Goal: Task Accomplishment & Management: Manage account settings

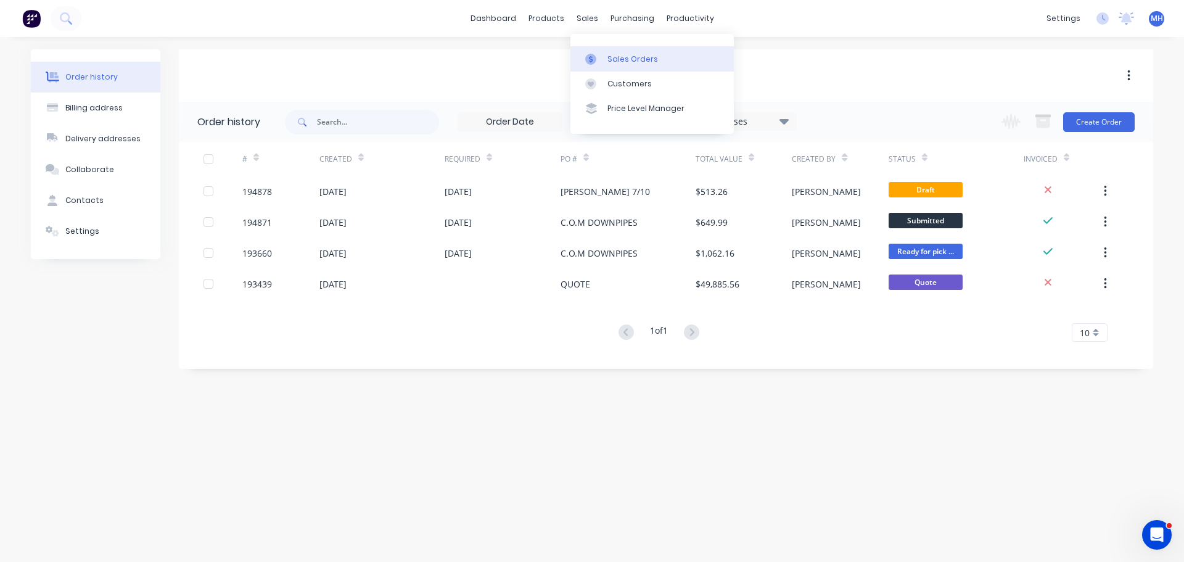
click at [647, 55] on div "Sales Orders" at bounding box center [632, 59] width 51 height 11
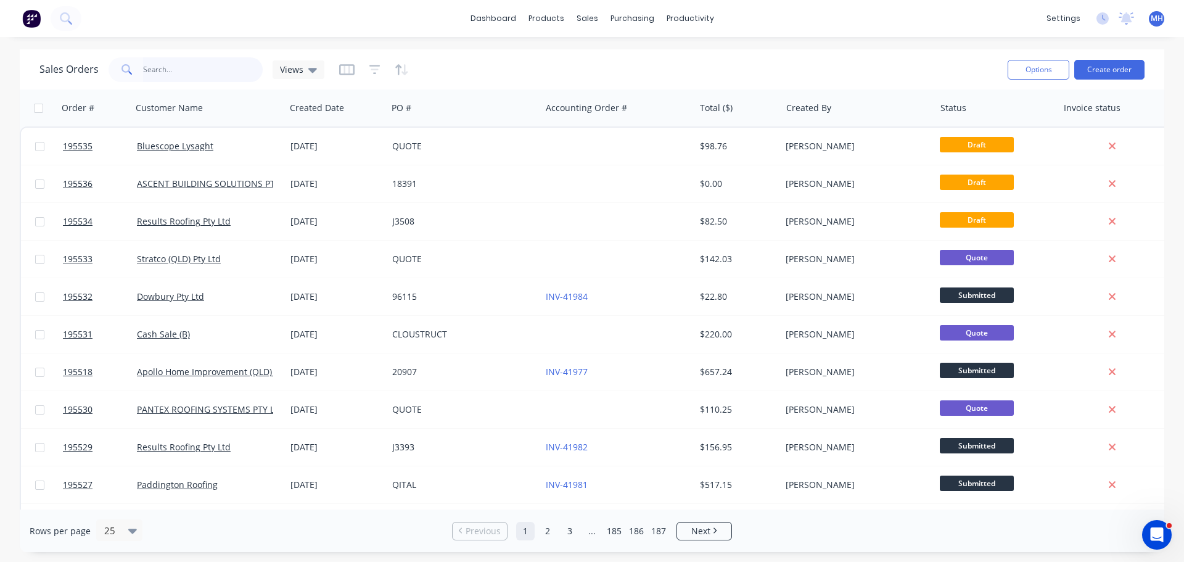
click at [222, 76] on input "text" at bounding box center [203, 69] width 120 height 25
type input "37047"
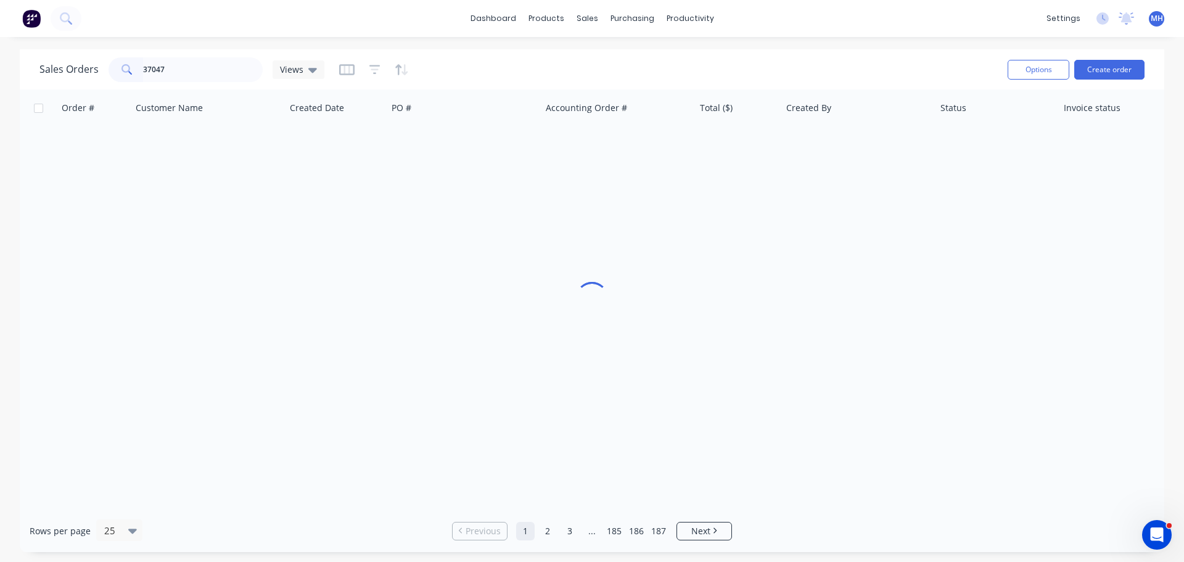
click at [507, 68] on div "Sales Orders 37047 Views" at bounding box center [518, 69] width 958 height 30
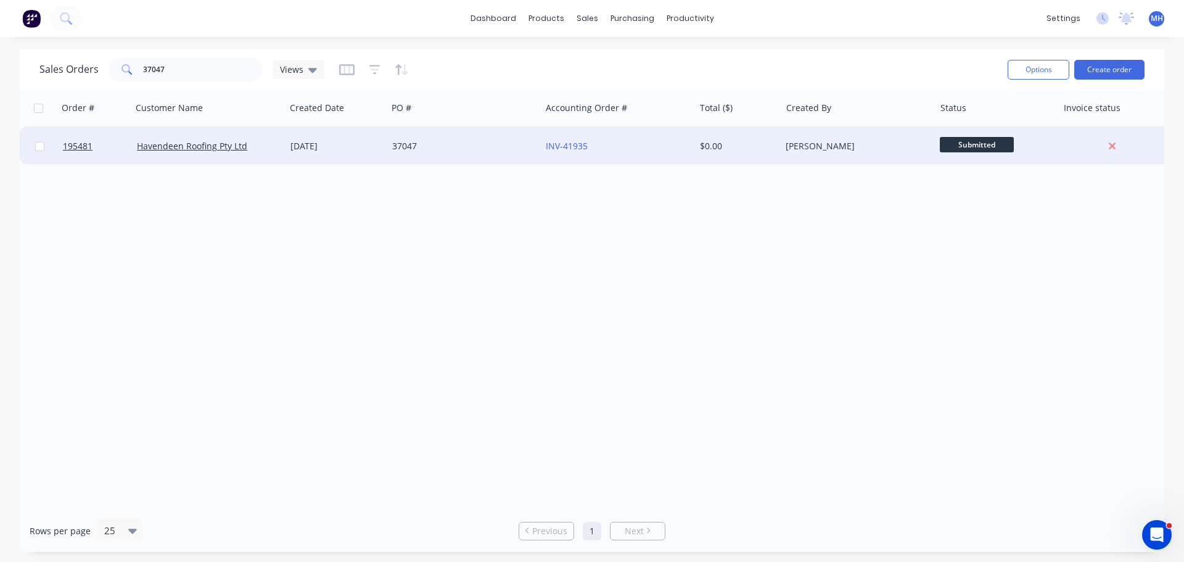
click at [457, 152] on div "37047" at bounding box center [464, 146] width 154 height 37
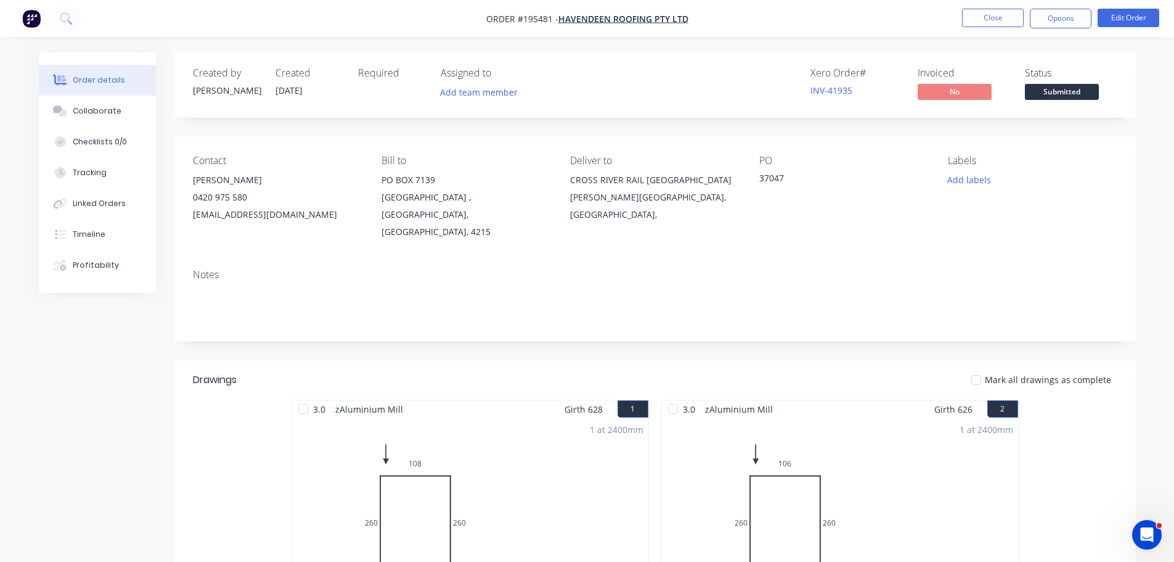
click at [990, 7] on nav "Order #195481 - Havendeen Roofing Pty Ltd Close Options Edit Order" at bounding box center [587, 18] width 1174 height 37
click at [993, 18] on button "Close" at bounding box center [993, 18] width 62 height 18
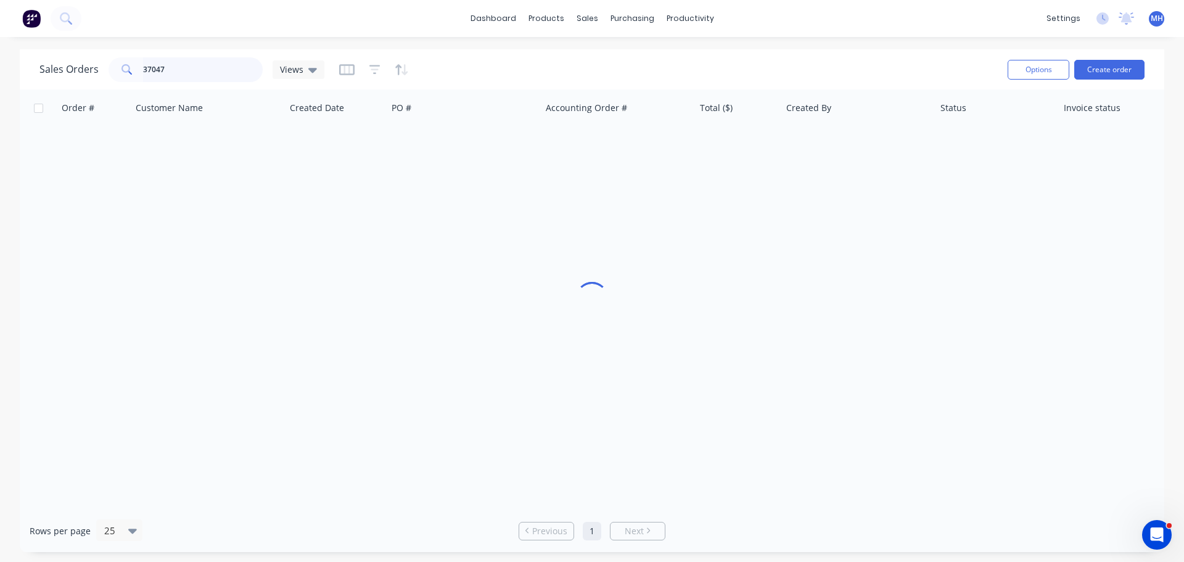
click at [220, 73] on input "37047" at bounding box center [203, 69] width 120 height 25
click at [825, 425] on div "Order # Customer Name Created Date PO # Accounting Order # Total ($) Created By…" at bounding box center [592, 299] width 1144 height 420
click at [504, 346] on div "Order # Customer Name Created Date PO # Accounting Order # Total ($) Created By…" at bounding box center [592, 299] width 1144 height 420
click at [170, 68] on input "37047" at bounding box center [203, 69] width 120 height 25
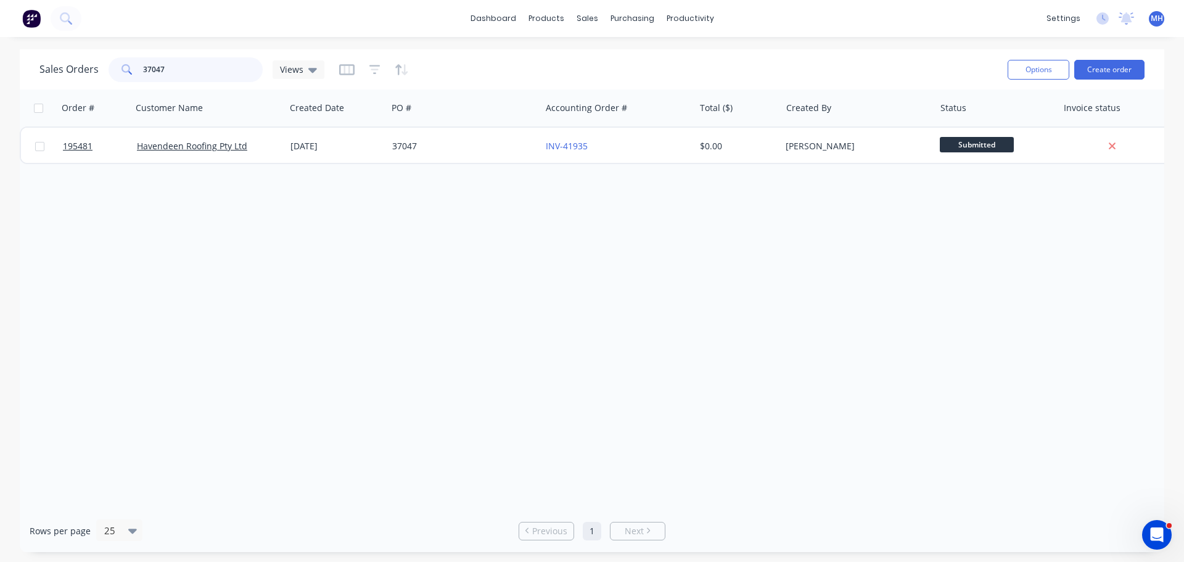
click at [170, 68] on input "37047" at bounding box center [203, 69] width 120 height 25
click at [174, 78] on input "37047" at bounding box center [203, 69] width 120 height 25
click at [480, 49] on div "Sales Orders beau Views Options Create order" at bounding box center [592, 69] width 1144 height 40
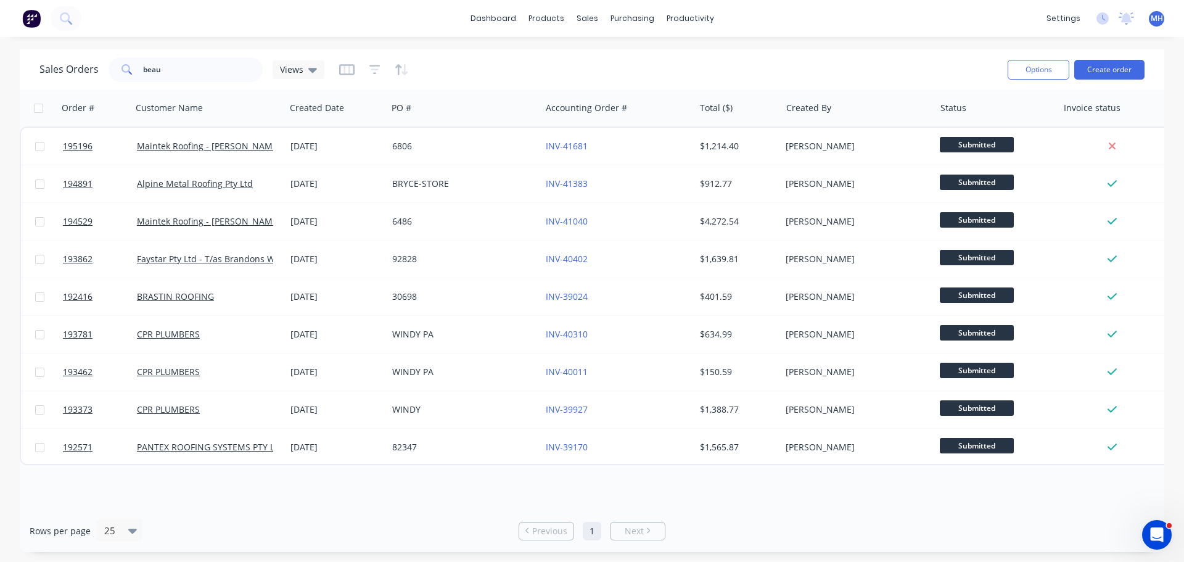
drag, startPoint x: 479, startPoint y: 54, endPoint x: 464, endPoint y: 55, distance: 15.5
click at [466, 53] on div "Sales Orders beau Views Options Create order" at bounding box center [592, 69] width 1144 height 40
click at [518, 109] on icon "button" at bounding box center [519, 108] width 11 height 10
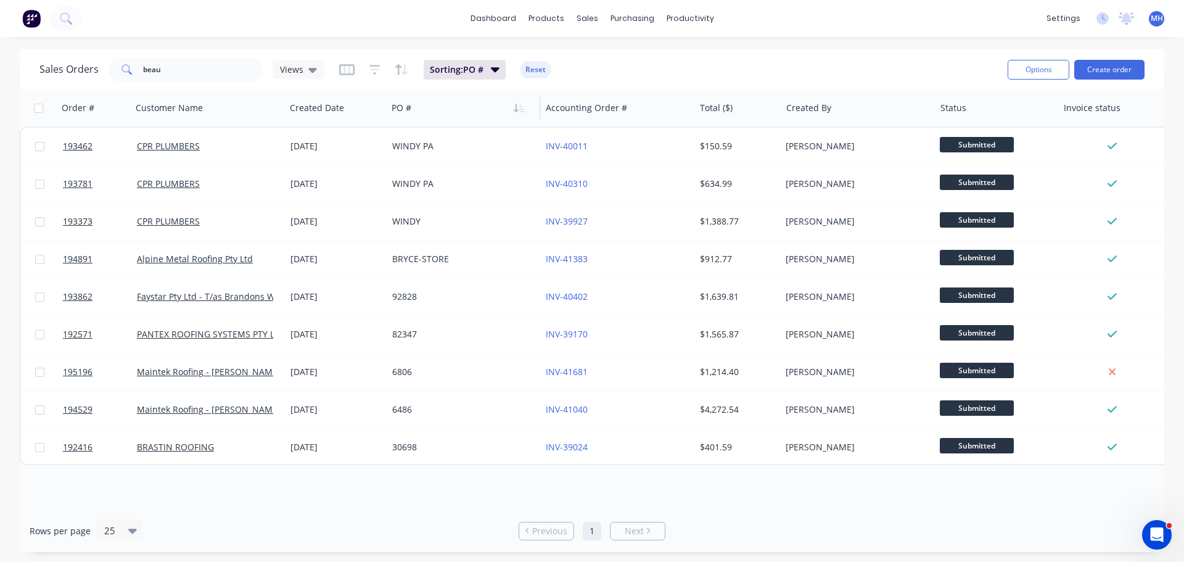
click at [518, 109] on icon "button" at bounding box center [519, 108] width 11 height 10
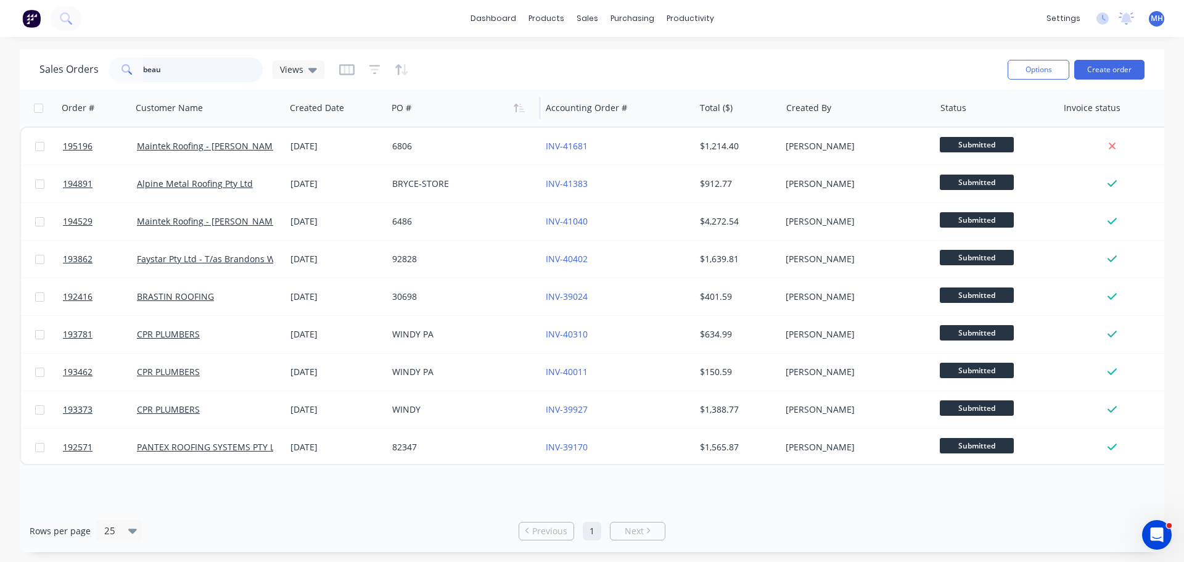
click at [227, 74] on input "beau" at bounding box center [203, 69] width 120 height 25
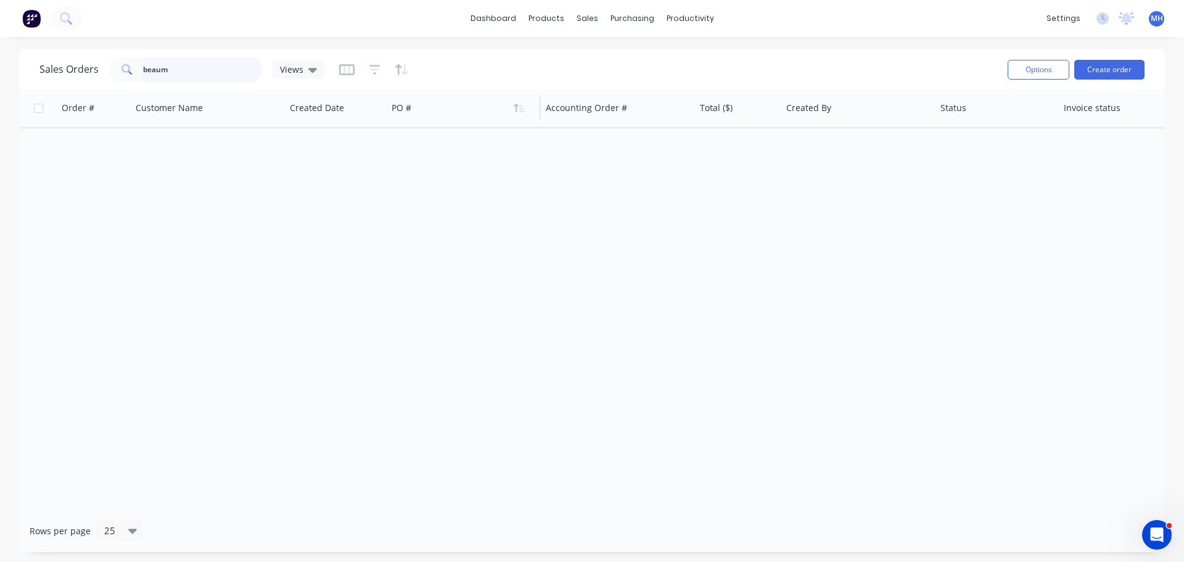
click at [244, 75] on input "beaum" at bounding box center [203, 69] width 120 height 25
click at [245, 86] on div "Sales Orders beaum Views Options Create order" at bounding box center [592, 69] width 1144 height 40
click at [246, 68] on input "beaum" at bounding box center [203, 69] width 120 height 25
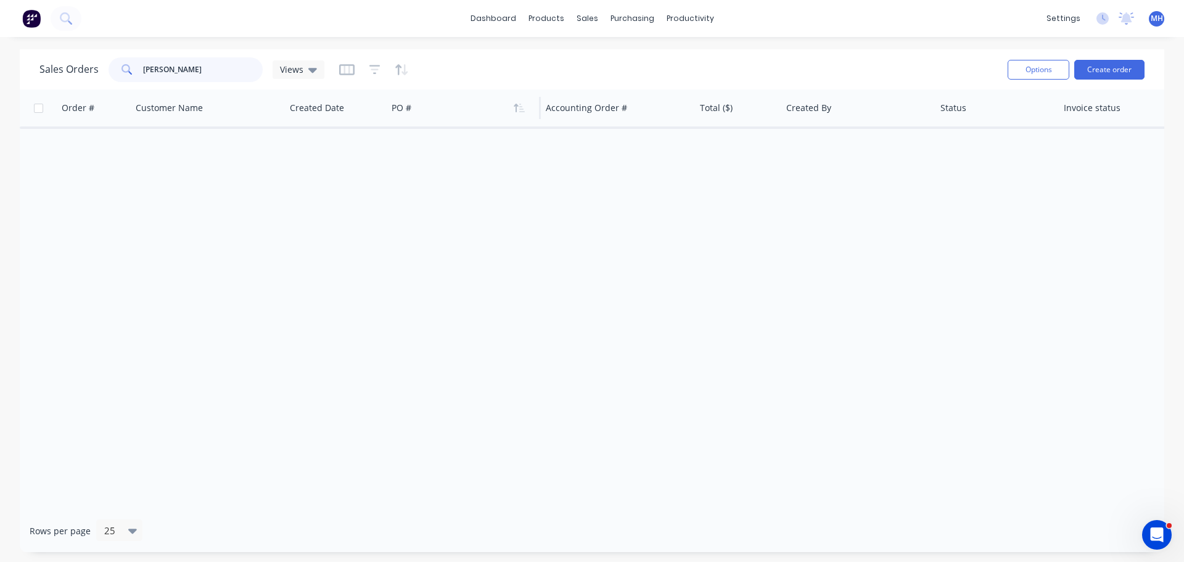
type input "[PERSON_NAME]"
click at [467, 76] on div "Sales Orders [PERSON_NAME] Views" at bounding box center [518, 69] width 958 height 30
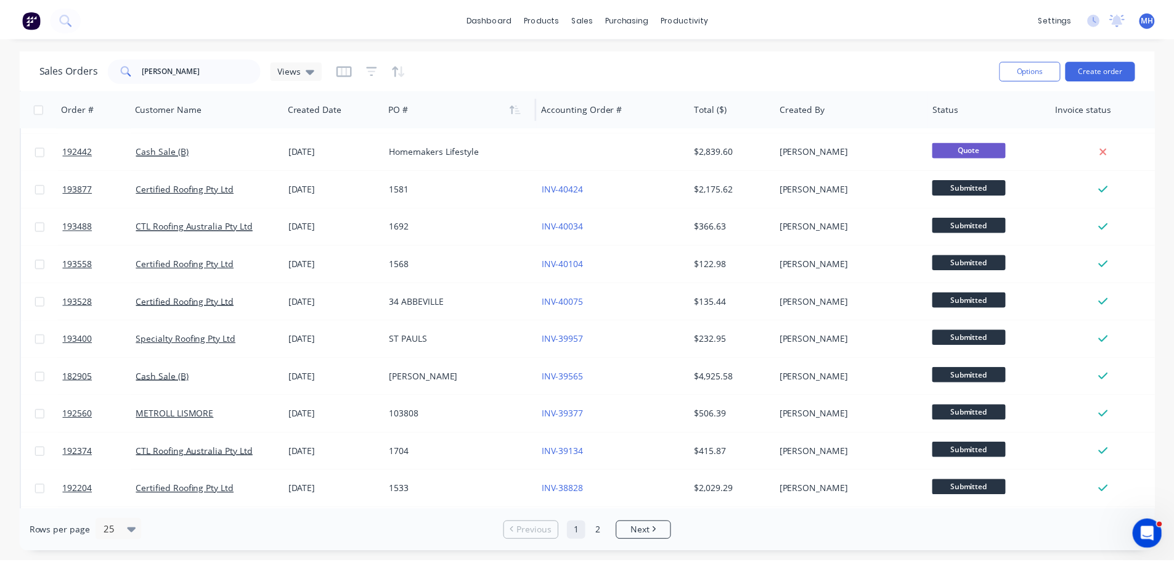
scroll to position [308, 0]
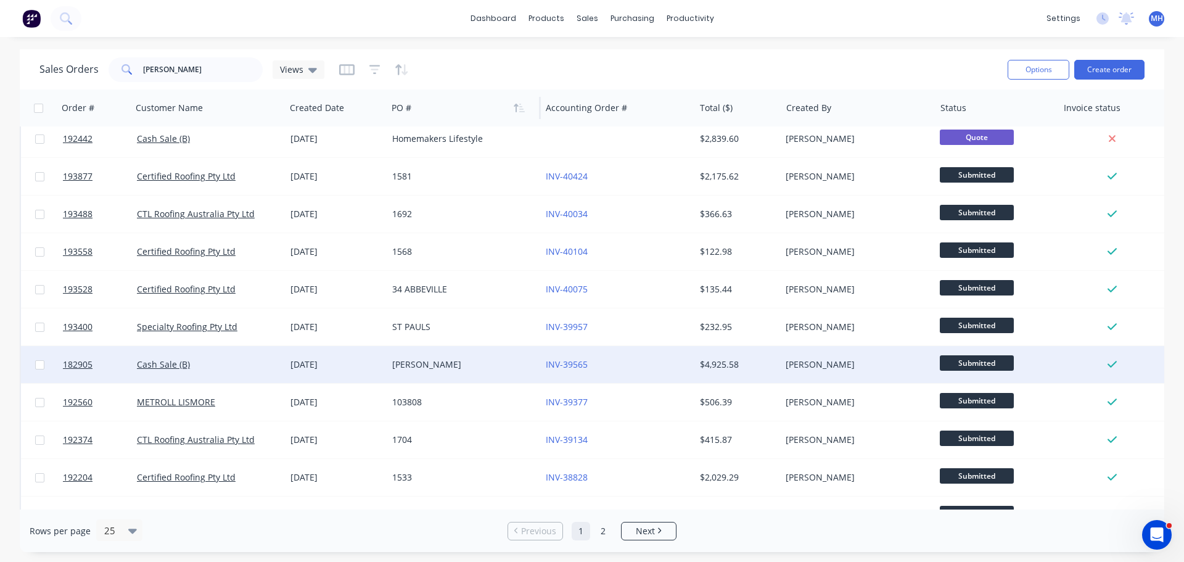
click at [459, 364] on div "[PERSON_NAME]" at bounding box center [460, 364] width 137 height 12
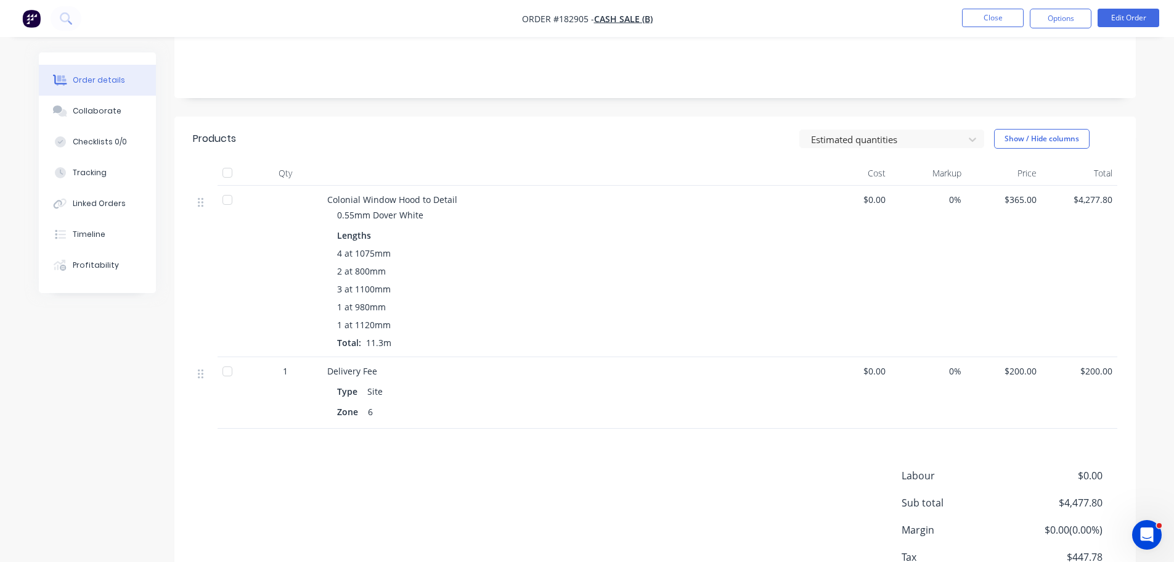
scroll to position [300, 0]
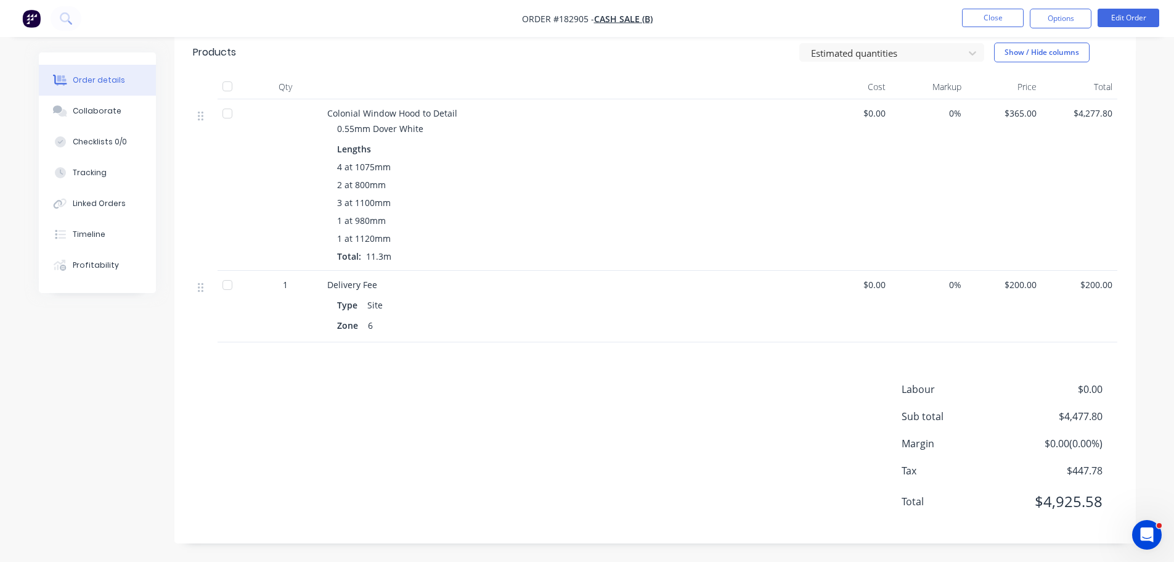
click at [208, 328] on div at bounding box center [205, 307] width 25 height 72
click at [994, 14] on button "Close" at bounding box center [993, 18] width 62 height 18
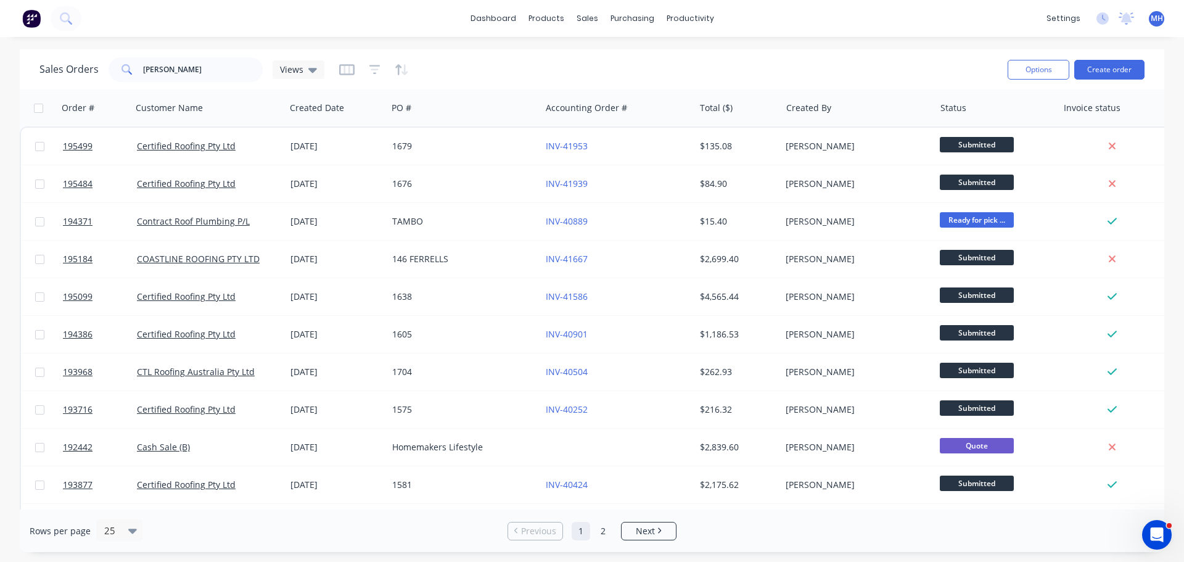
click at [676, 75] on div "Sales Orders [PERSON_NAME] Views" at bounding box center [518, 69] width 958 height 30
click at [649, 54] on div "Purchase Orders" at bounding box center [671, 59] width 65 height 11
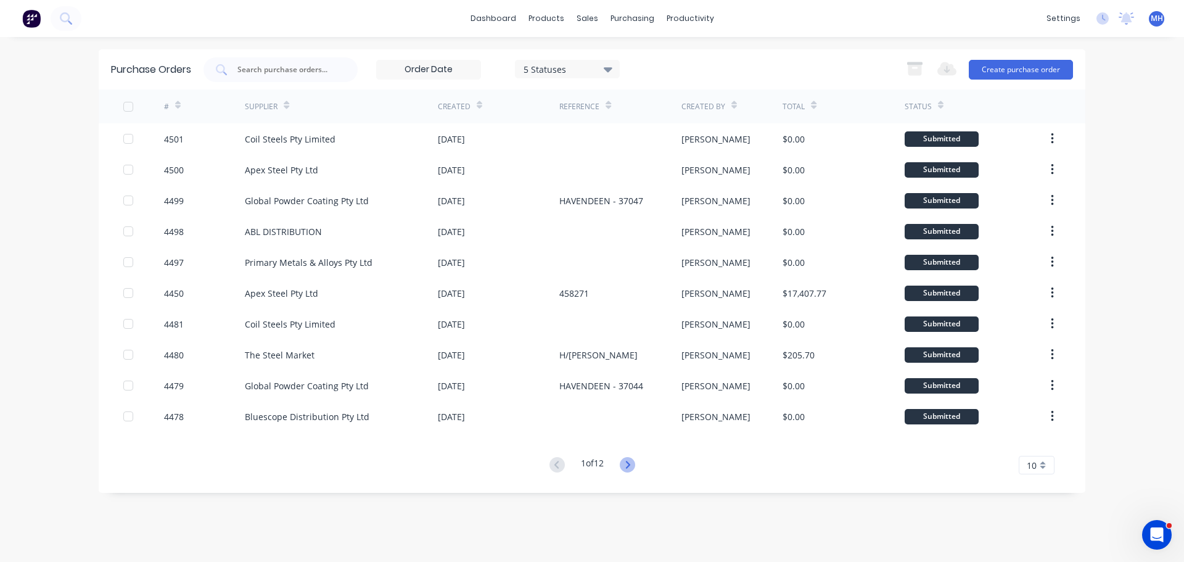
click at [629, 464] on icon at bounding box center [627, 464] width 15 height 15
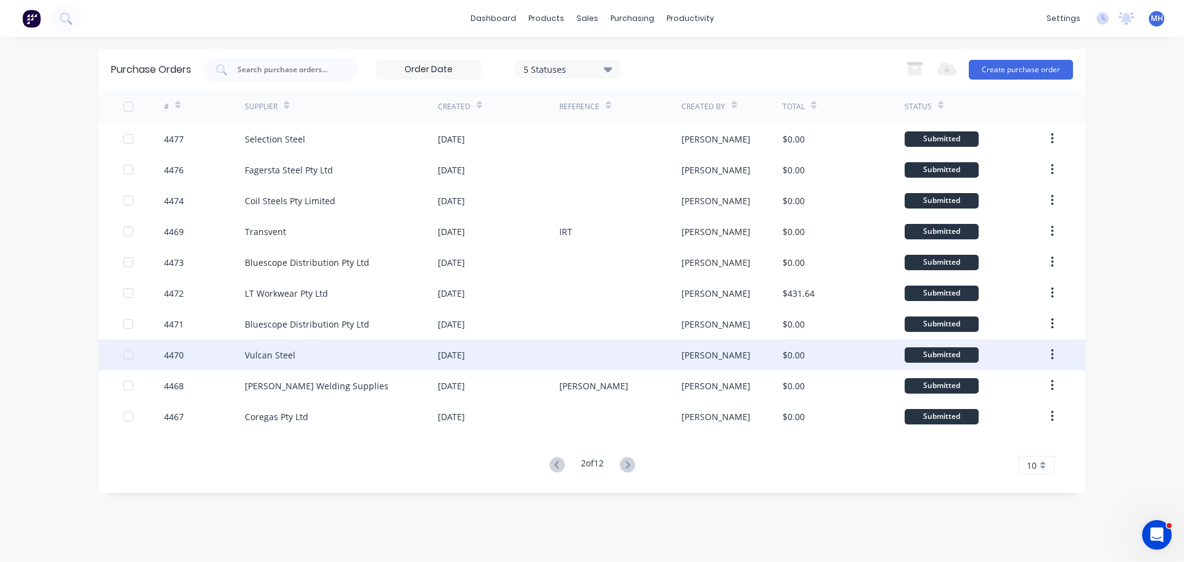
click at [409, 353] on div "Vulcan Steel" at bounding box center [341, 354] width 193 height 31
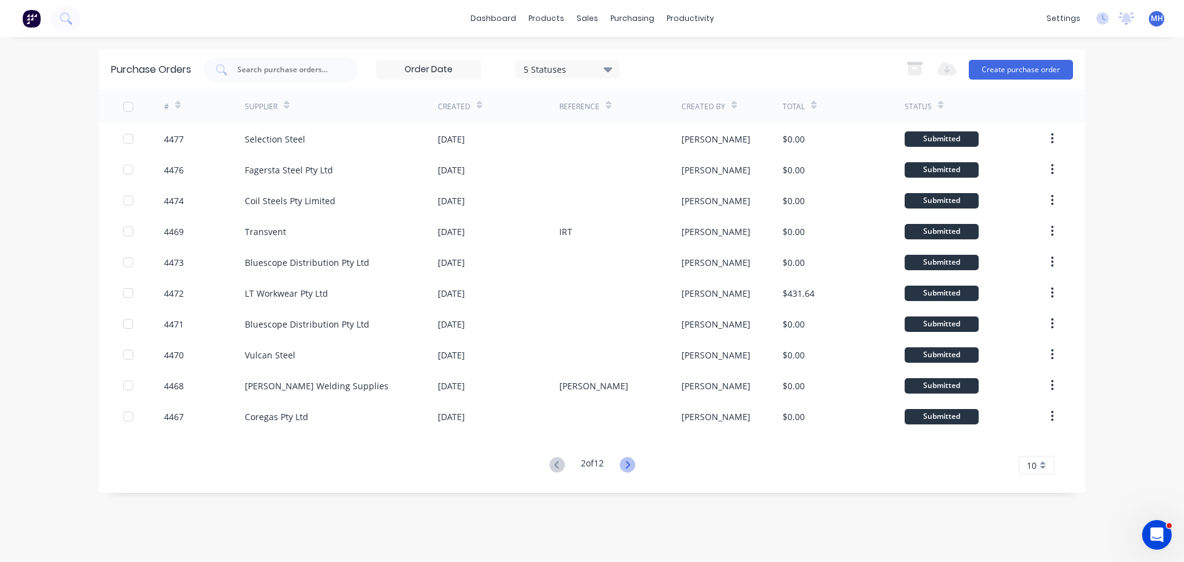
click at [630, 467] on icon at bounding box center [627, 464] width 15 height 15
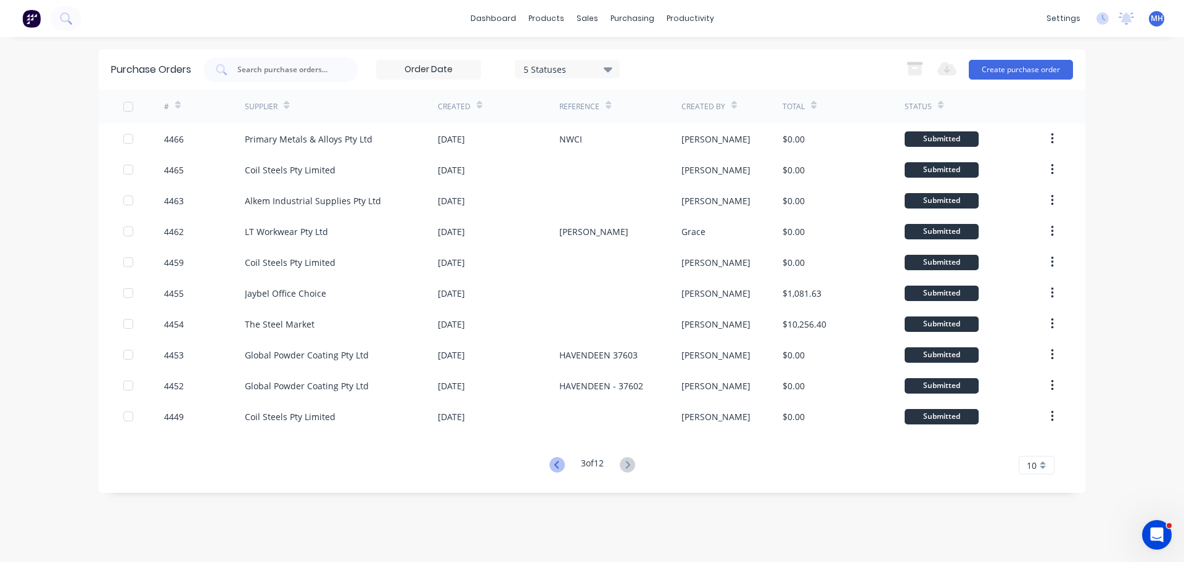
click at [554, 462] on icon at bounding box center [556, 464] width 4 height 7
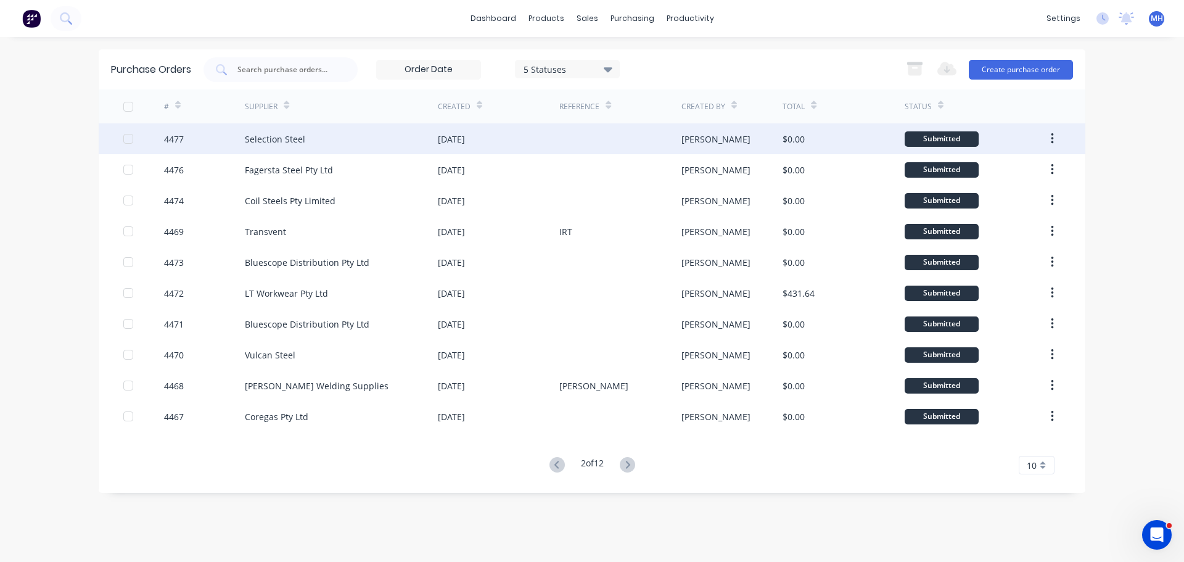
click at [341, 145] on div "Selection Steel" at bounding box center [341, 138] width 193 height 31
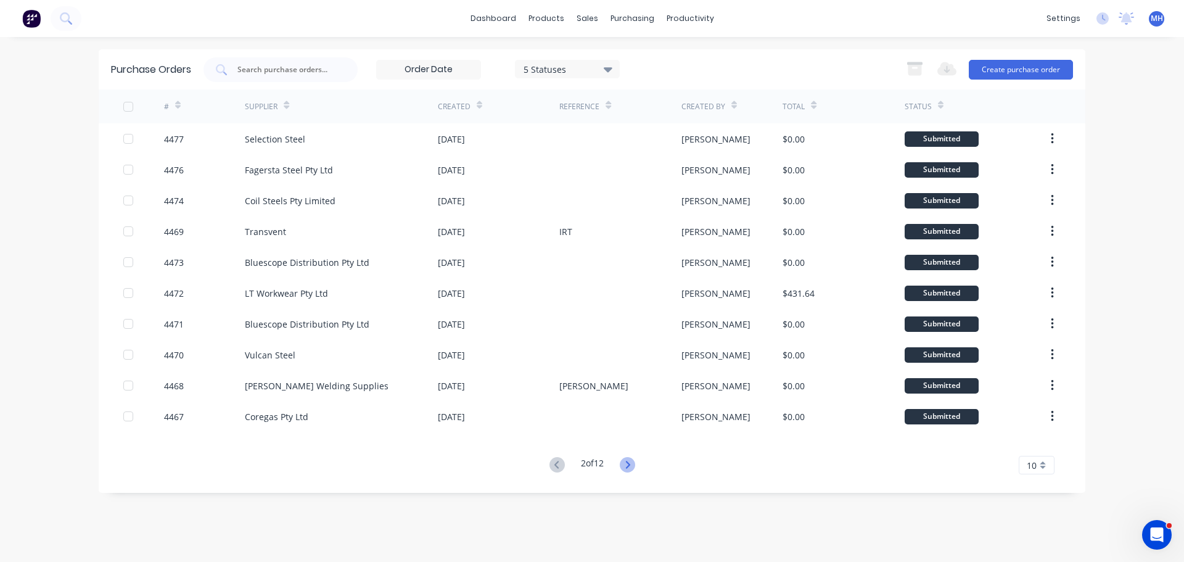
click at [634, 467] on icon at bounding box center [627, 464] width 15 height 15
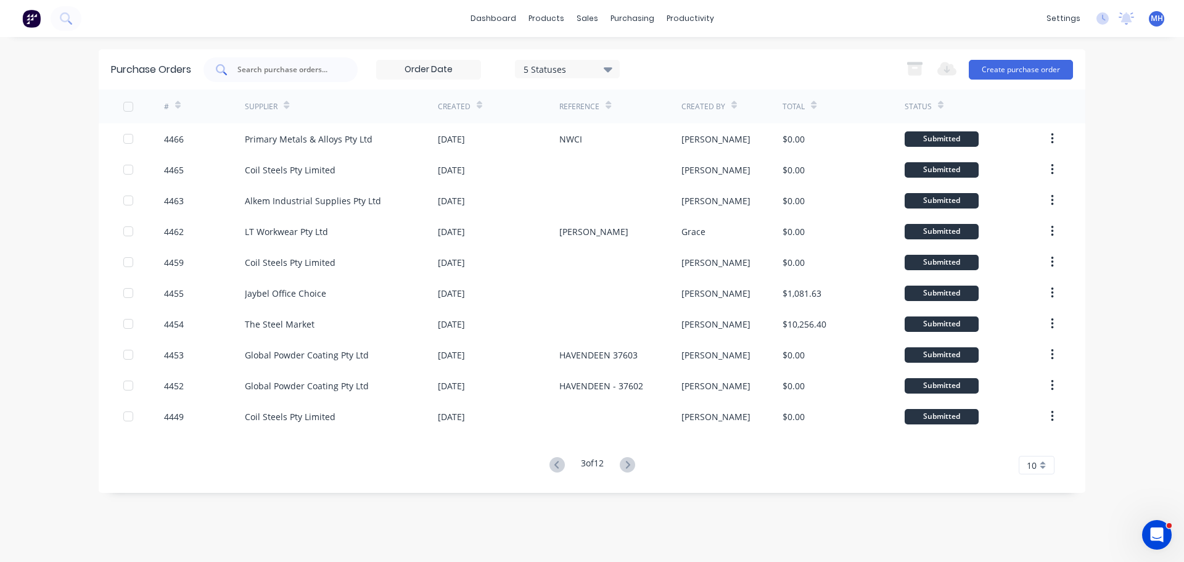
click at [297, 73] on input "text" at bounding box center [287, 69] width 102 height 12
type input "[PERSON_NAME]"
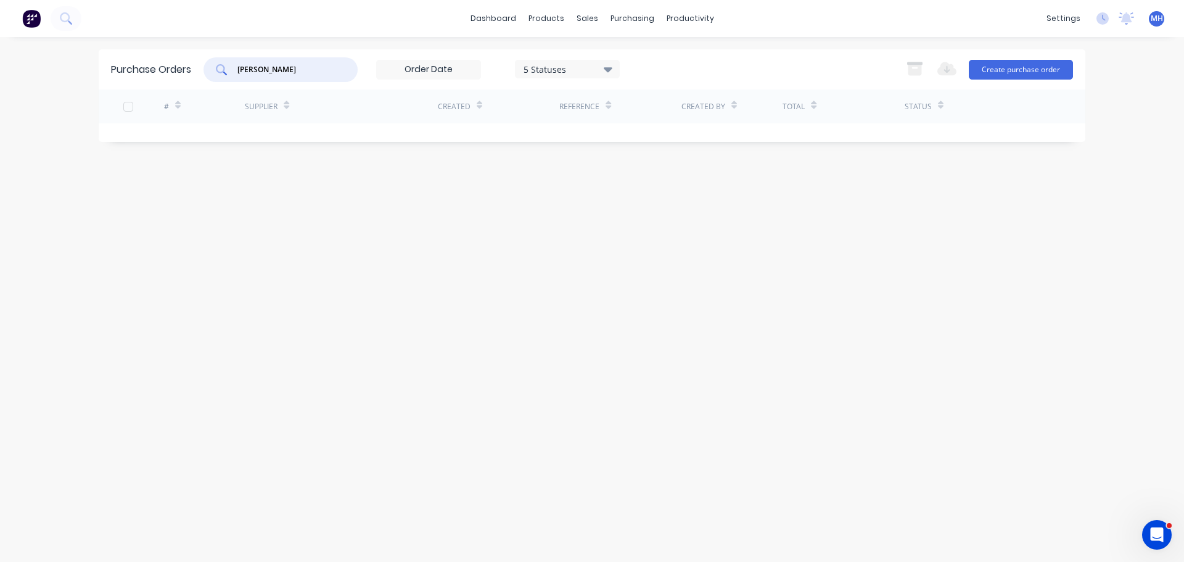
click at [563, 47] on div "dashboard products sales purchasing productivity dashboard products Product Cat…" at bounding box center [592, 281] width 1184 height 562
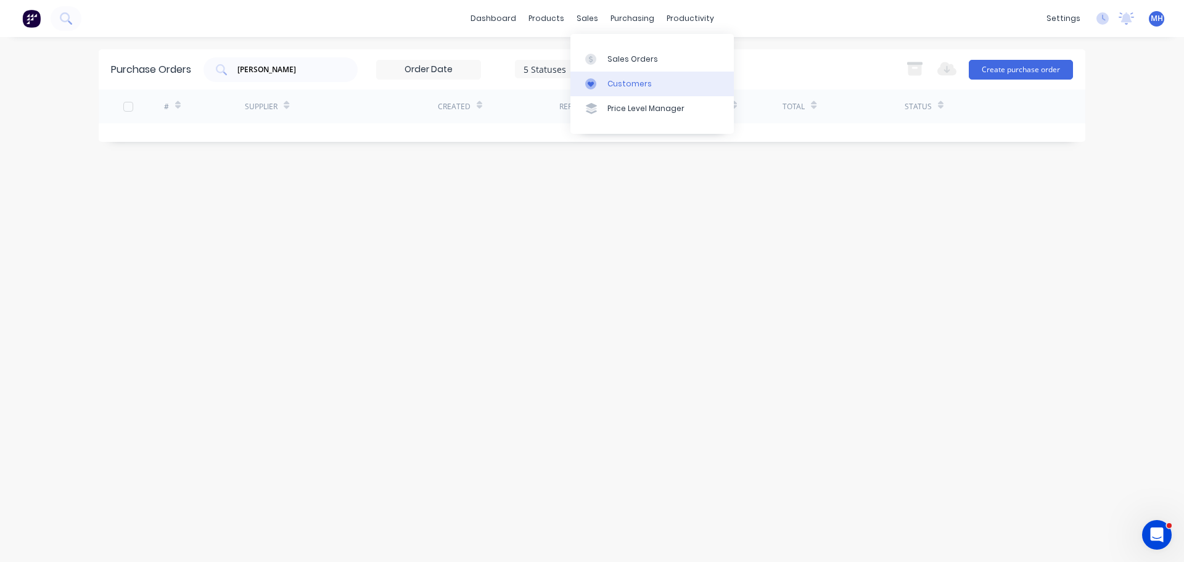
click at [608, 85] on div "Customers" at bounding box center [629, 83] width 44 height 11
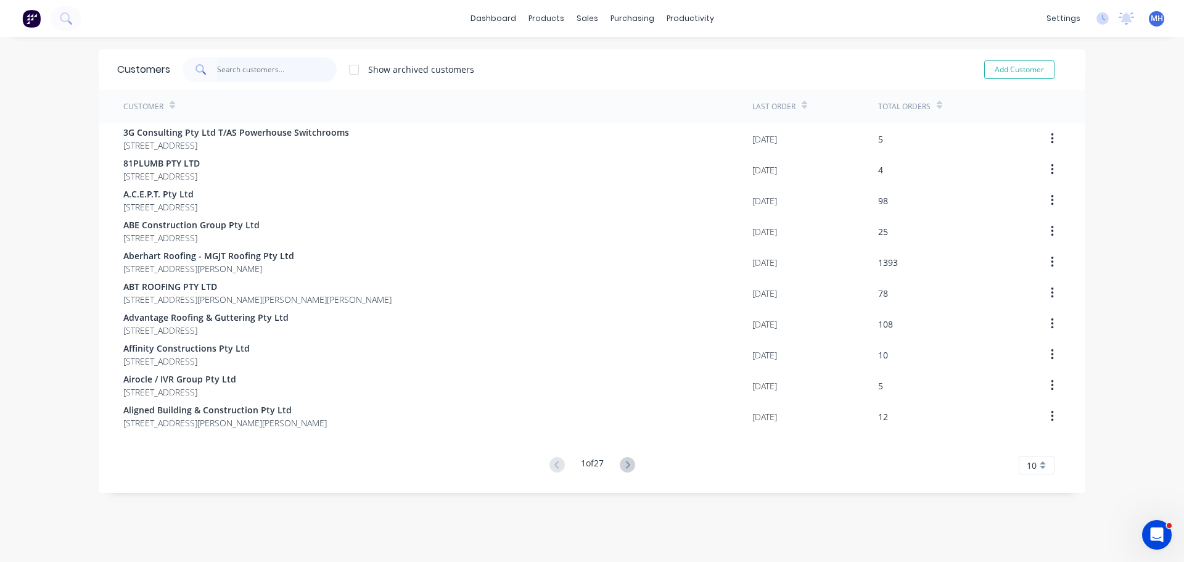
click at [300, 66] on input "text" at bounding box center [277, 69] width 120 height 25
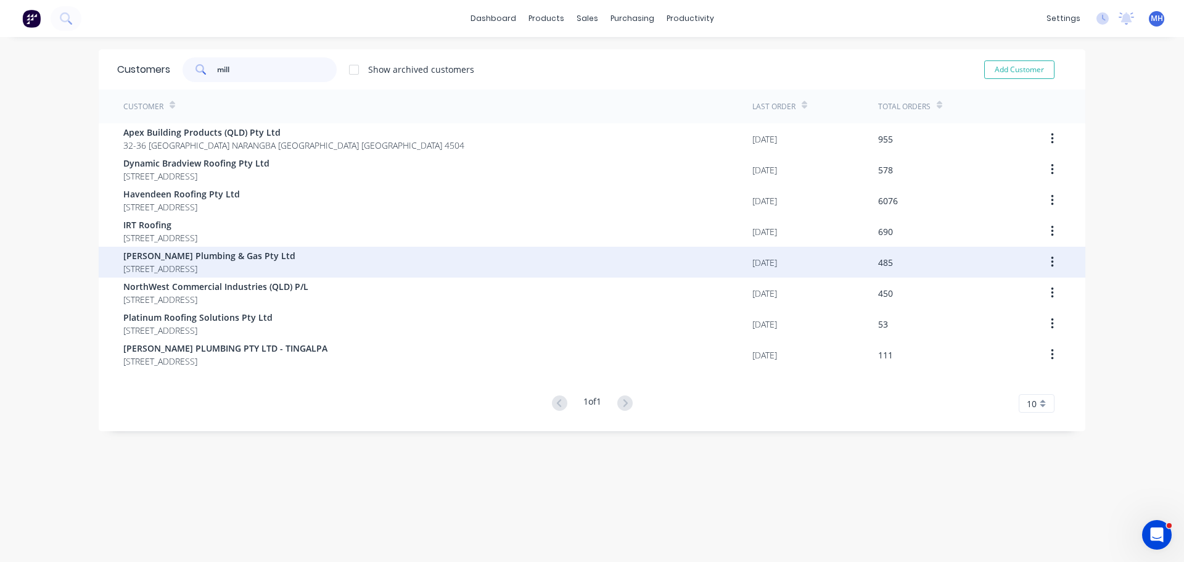
type input "mill"
click at [230, 263] on span "[STREET_ADDRESS]" at bounding box center [209, 268] width 172 height 13
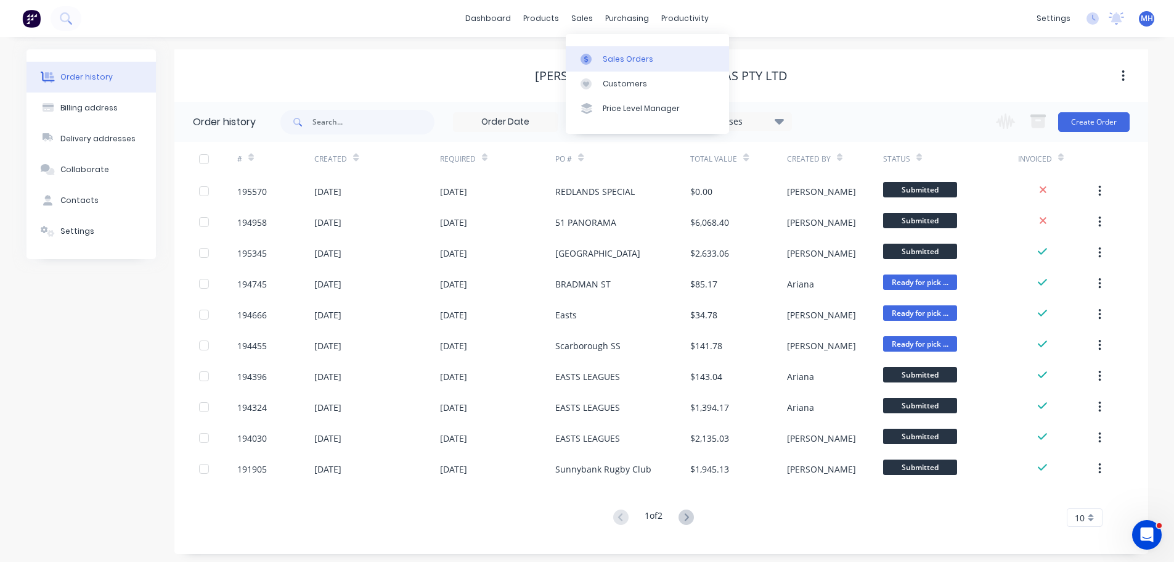
click at [606, 49] on link "Sales Orders" at bounding box center [647, 58] width 163 height 25
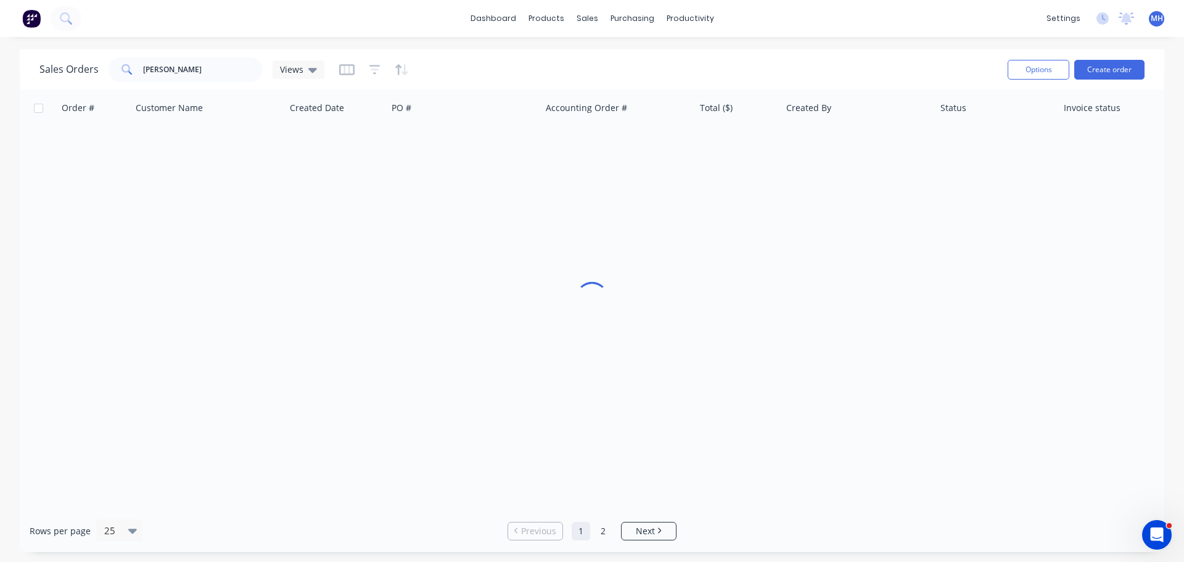
click at [842, 56] on div "Sales Orders [PERSON_NAME] Views" at bounding box center [518, 69] width 958 height 30
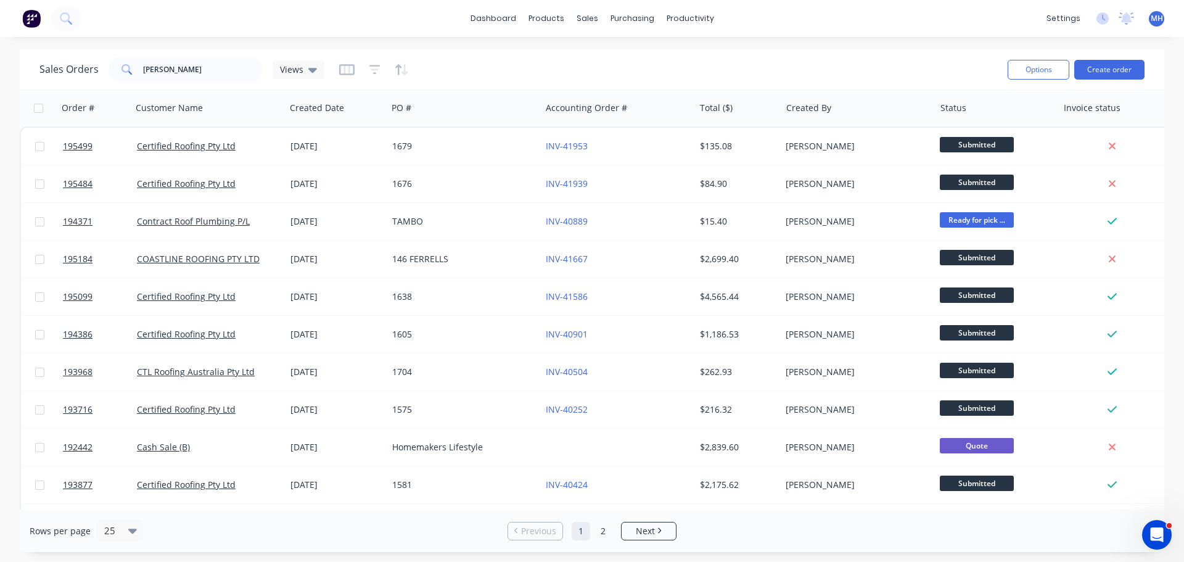
click at [856, 61] on div "Sales Orders [PERSON_NAME] Views" at bounding box center [518, 69] width 958 height 30
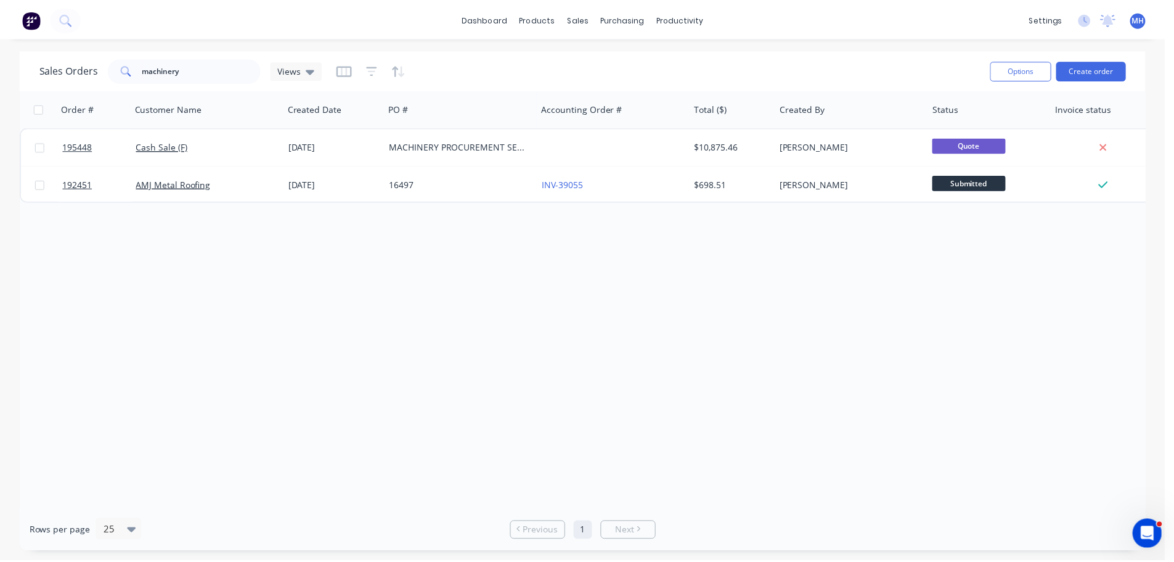
scroll to position [2, 0]
click at [208, 55] on div "Sales Orders machinery Views" at bounding box center [513, 69] width 949 height 30
click at [208, 61] on input "machinery" at bounding box center [203, 69] width 120 height 25
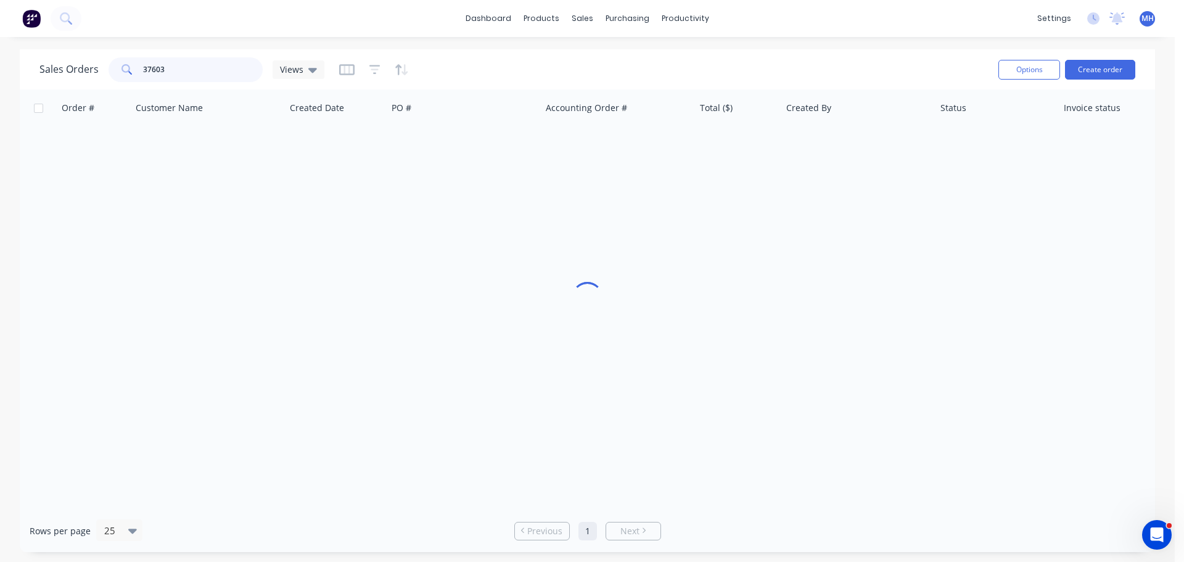
type input "37603"
click at [485, 65] on div "Sales Orders 37603 Views" at bounding box center [513, 69] width 949 height 30
click at [489, 60] on div "Sales Orders 37603 Views" at bounding box center [513, 69] width 949 height 30
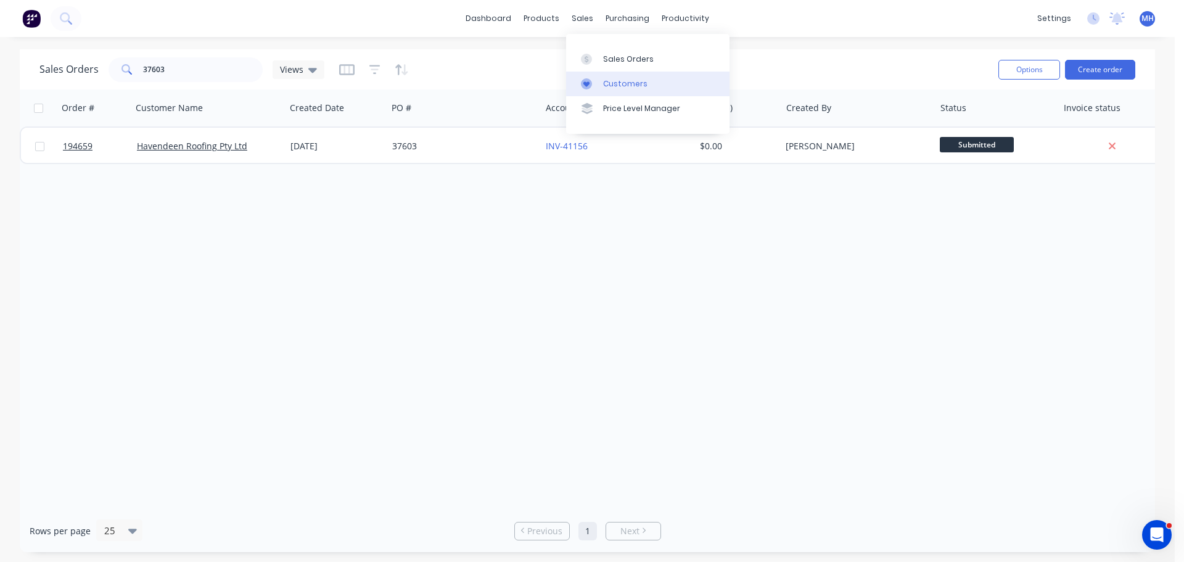
click at [613, 75] on link "Customers" at bounding box center [647, 84] width 163 height 25
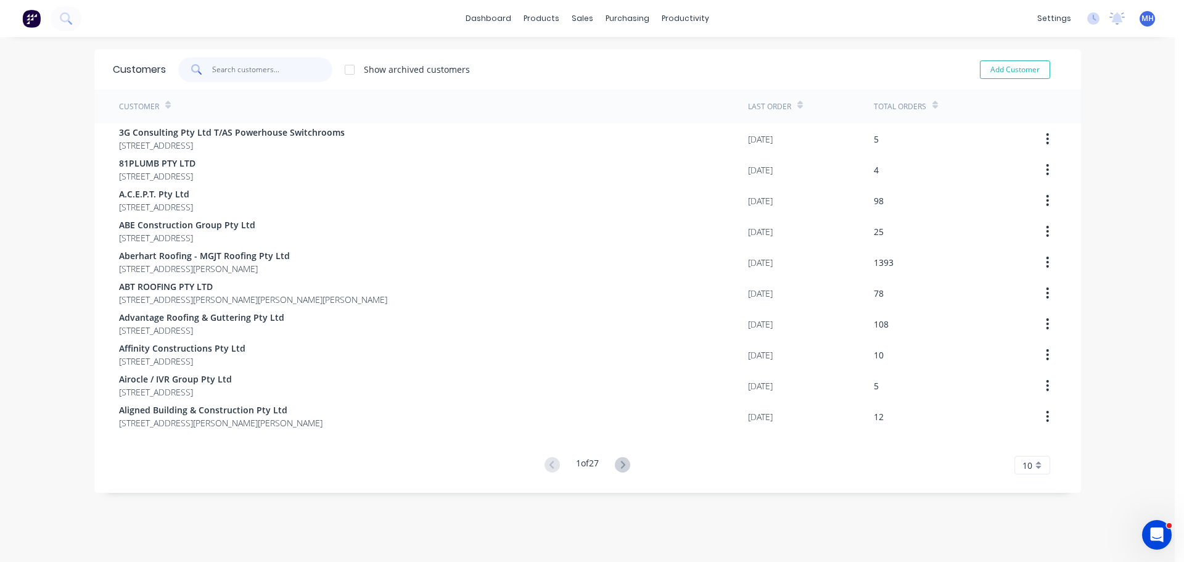
click at [252, 63] on input "text" at bounding box center [272, 69] width 120 height 25
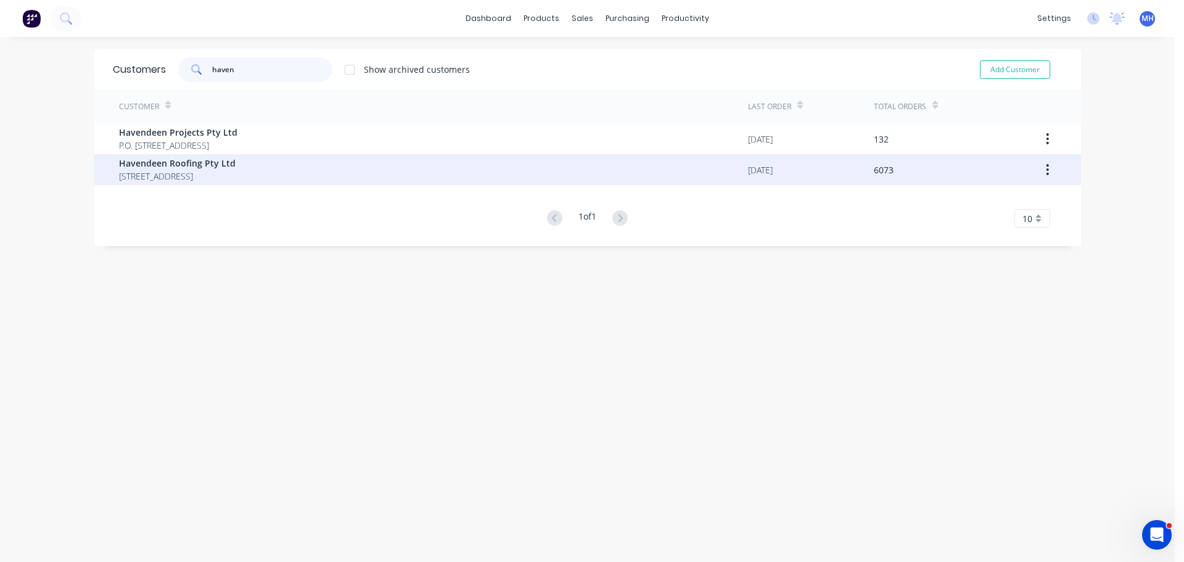
type input "haven"
click at [235, 160] on span "Havendeen Roofing Pty Ltd" at bounding box center [177, 163] width 117 height 13
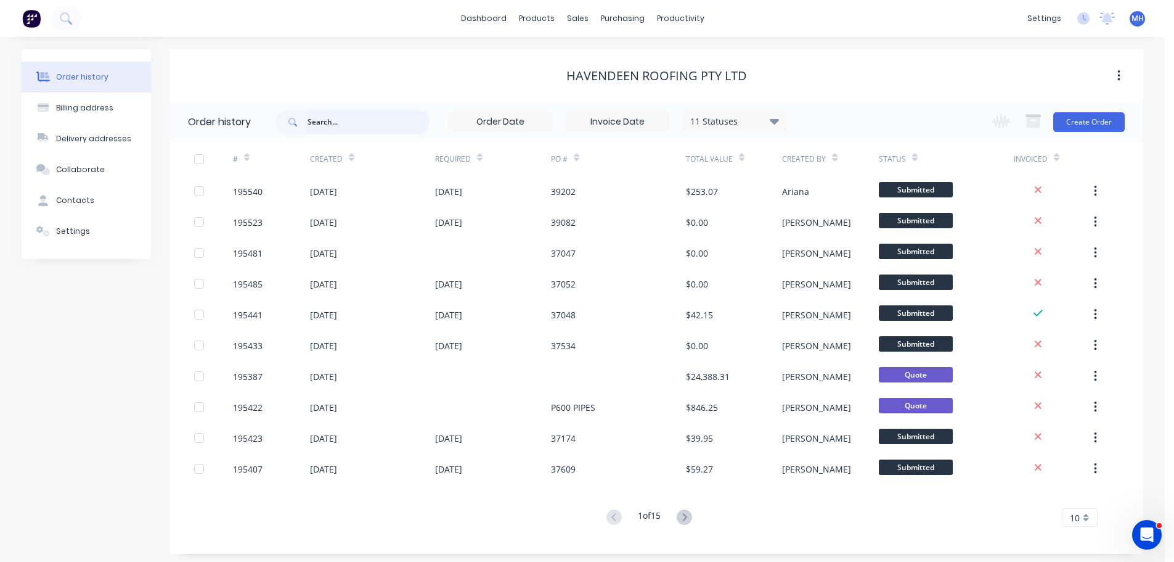
click at [340, 123] on input "text" at bounding box center [369, 122] width 122 height 25
type input "37603"
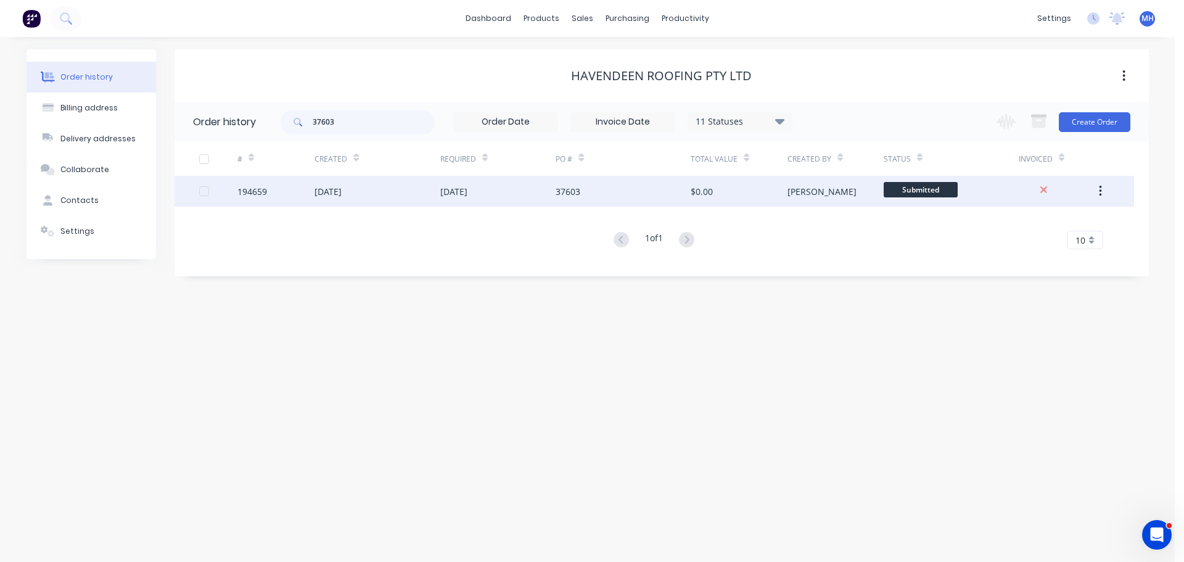
click at [512, 186] on div "20 Oct 2025" at bounding box center [498, 191] width 116 height 31
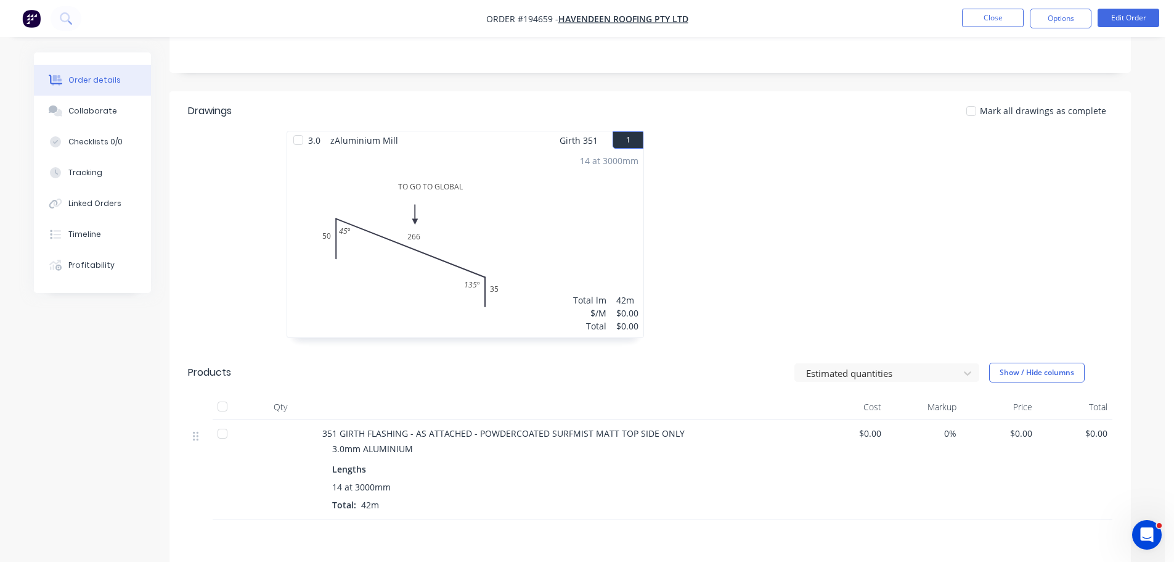
scroll to position [308, 0]
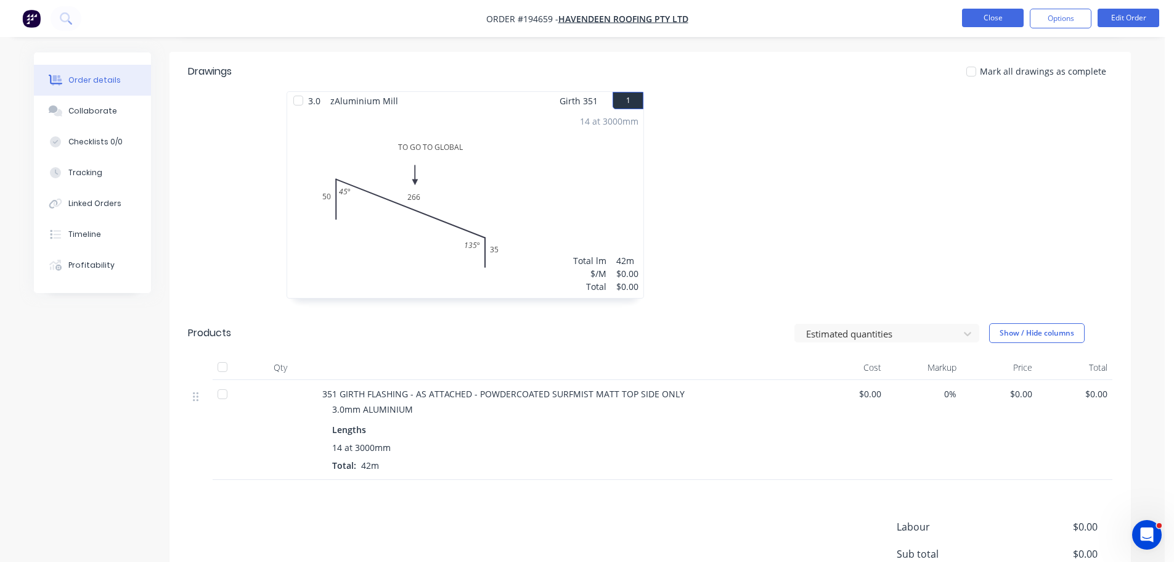
click at [990, 20] on button "Close" at bounding box center [993, 18] width 62 height 18
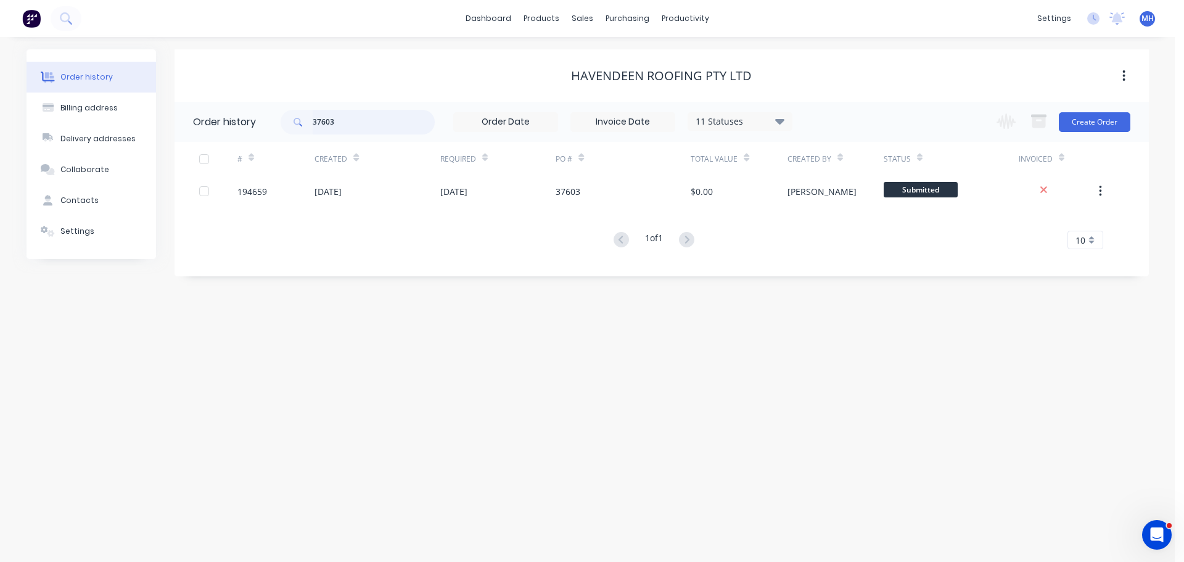
click at [380, 123] on input "37603" at bounding box center [374, 122] width 122 height 25
type input "37602"
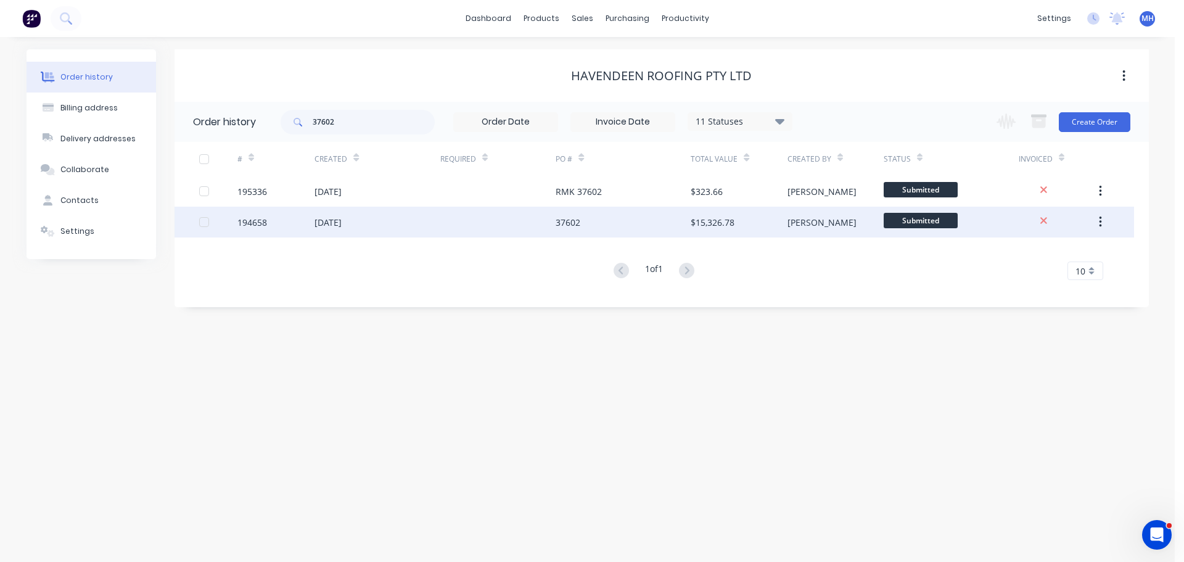
click at [418, 232] on div "[DATE]" at bounding box center [376, 222] width 125 height 31
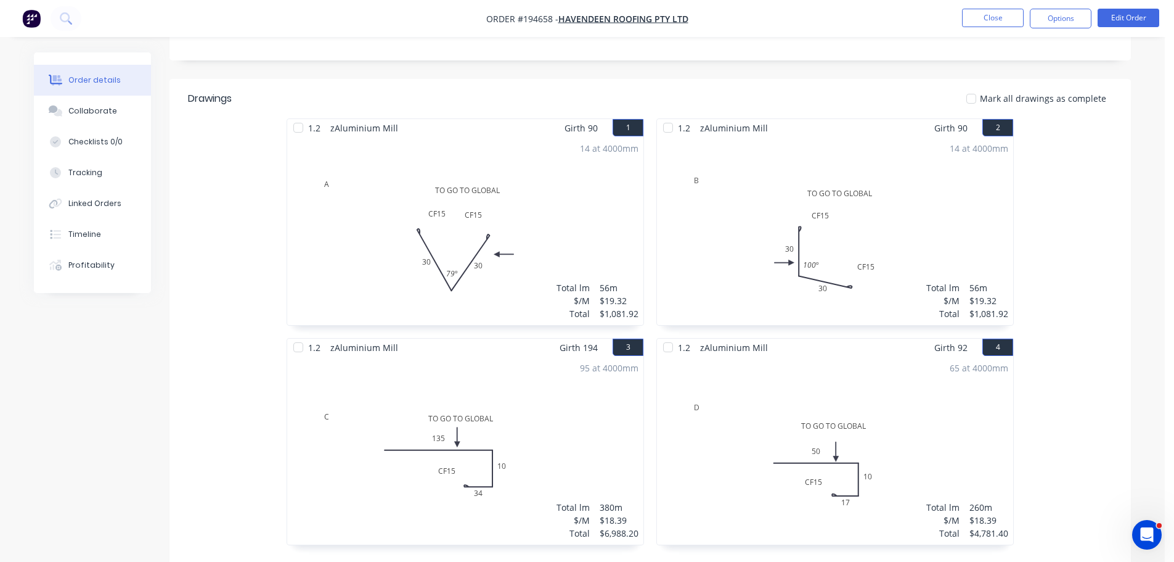
scroll to position [370, 0]
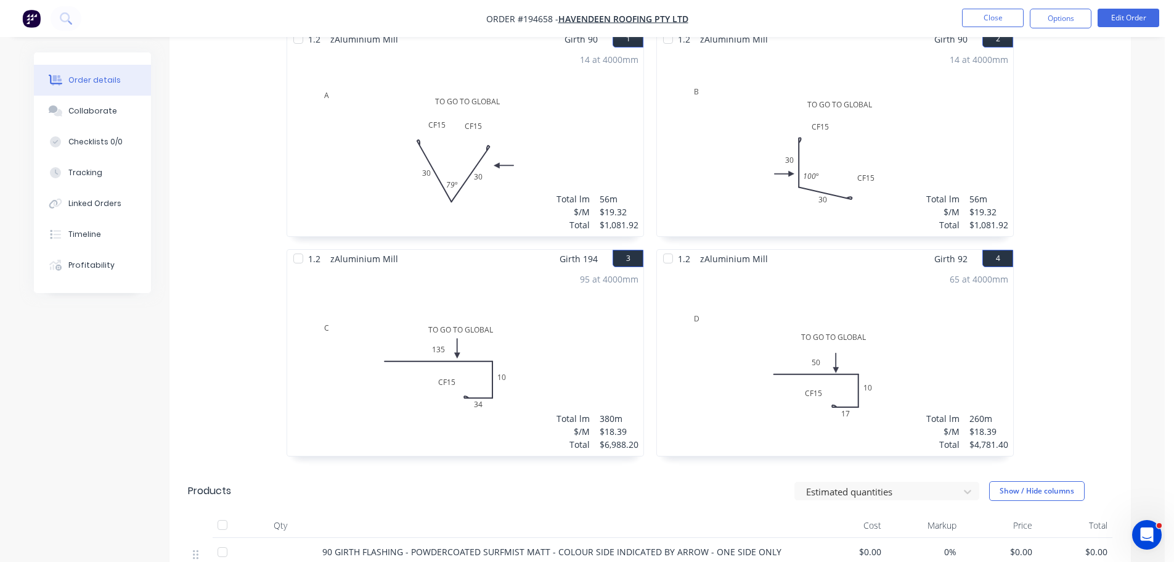
click at [647, 170] on div "1.2 zAluminium Mill Girth 90 1 A TO GO TO GLOBAL CF 15 30 CF 15 30 79 º A TO GO…" at bounding box center [465, 249] width 370 height 439
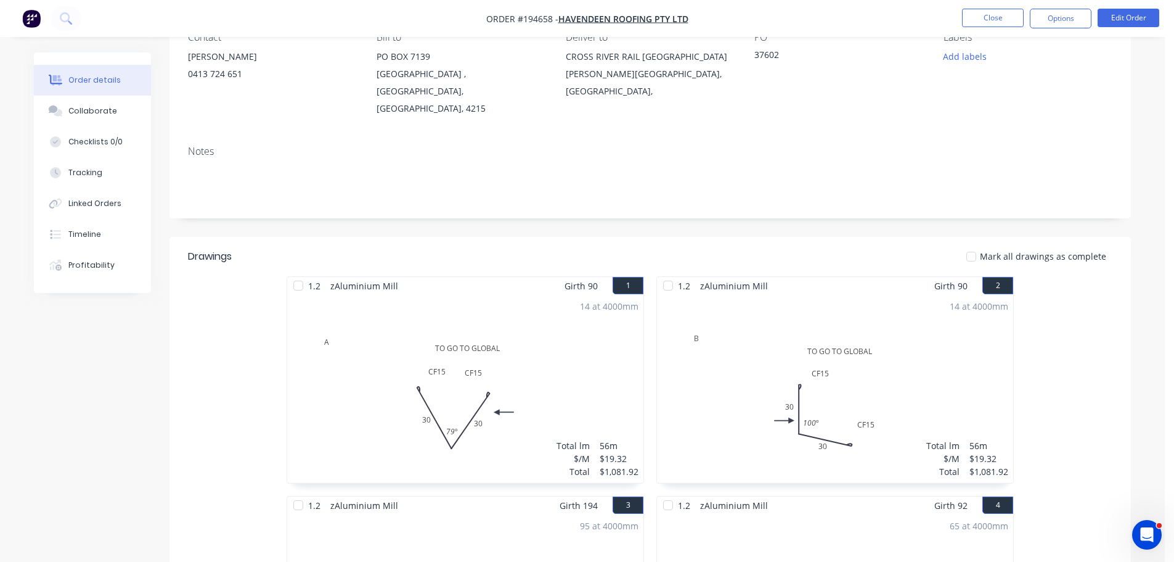
scroll to position [0, 0]
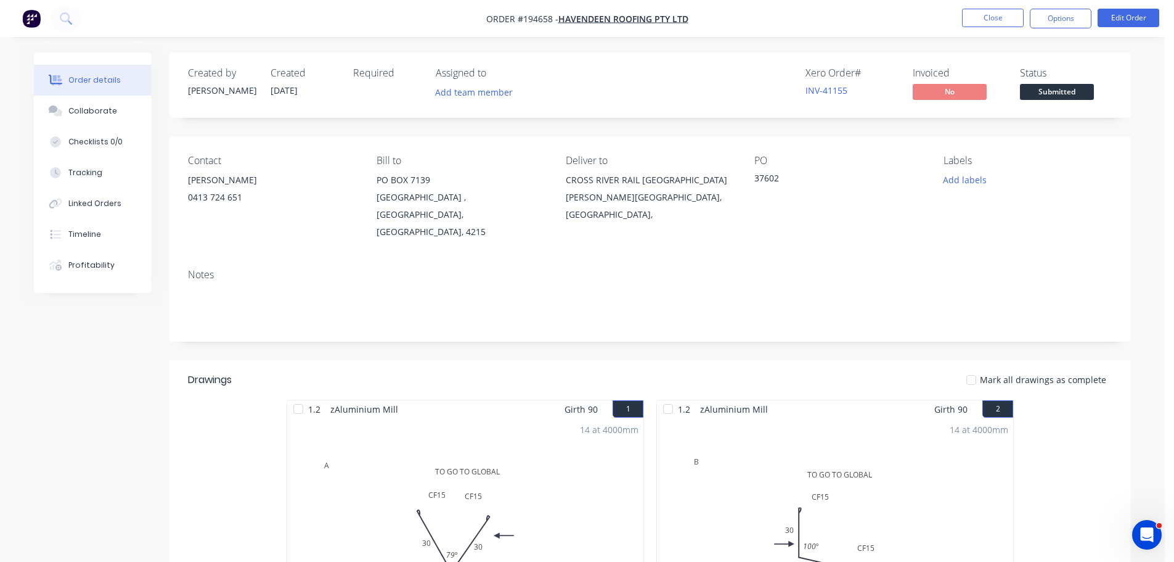
click at [986, 10] on button "Close" at bounding box center [993, 18] width 62 height 18
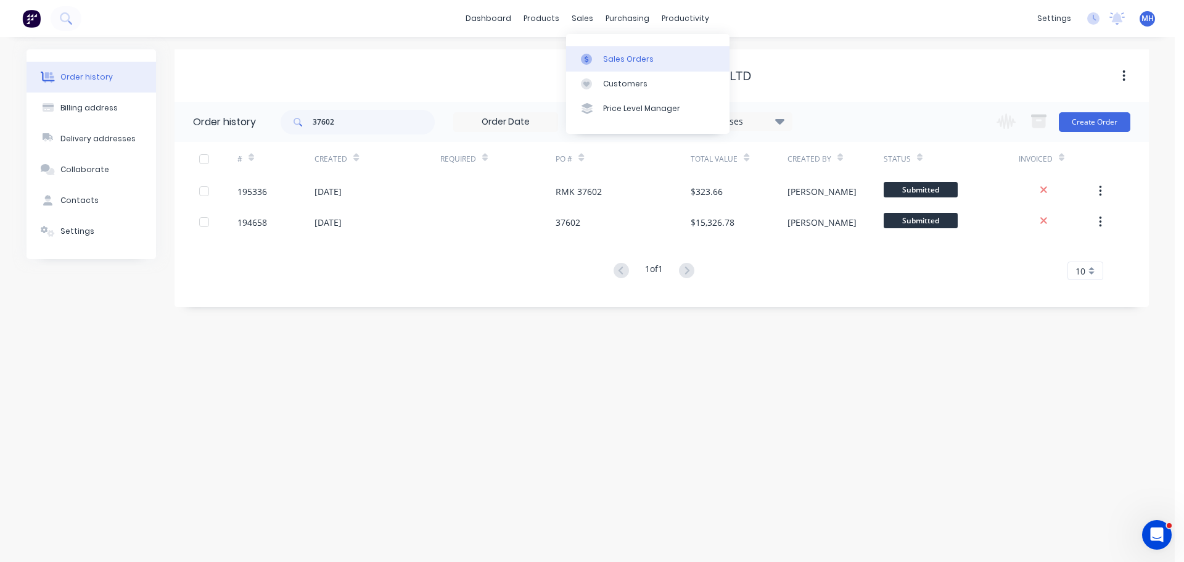
click at [621, 51] on link "Sales Orders" at bounding box center [647, 58] width 163 height 25
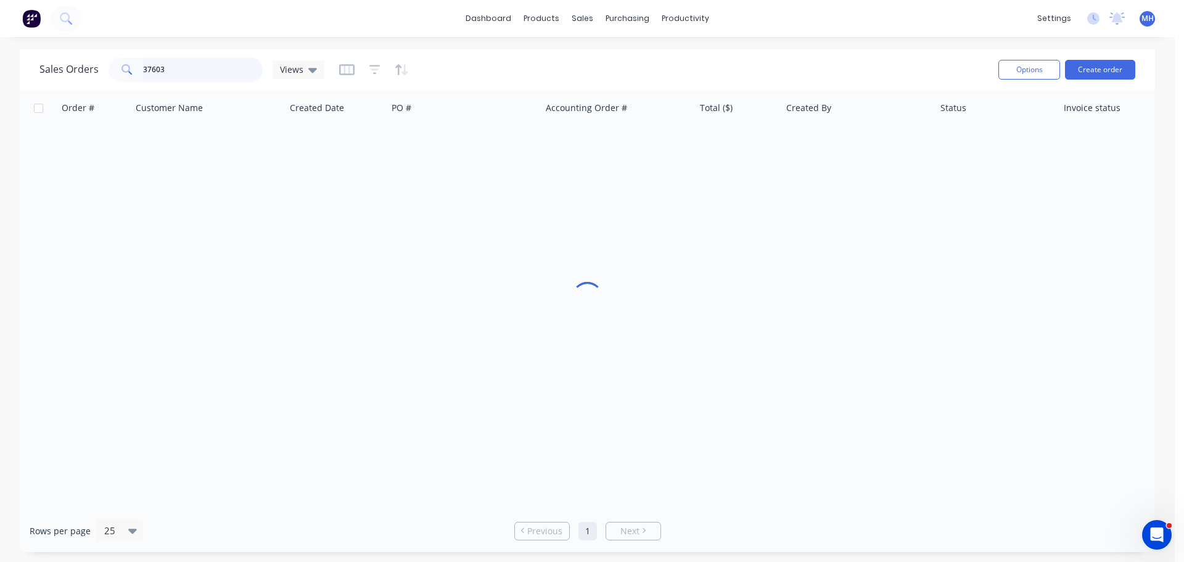
click at [213, 71] on input "37603" at bounding box center [203, 69] width 120 height 25
click at [502, 55] on div "Sales Orders stanrboke Views" at bounding box center [513, 69] width 949 height 30
click at [160, 70] on input "stanrboke" at bounding box center [203, 69] width 120 height 25
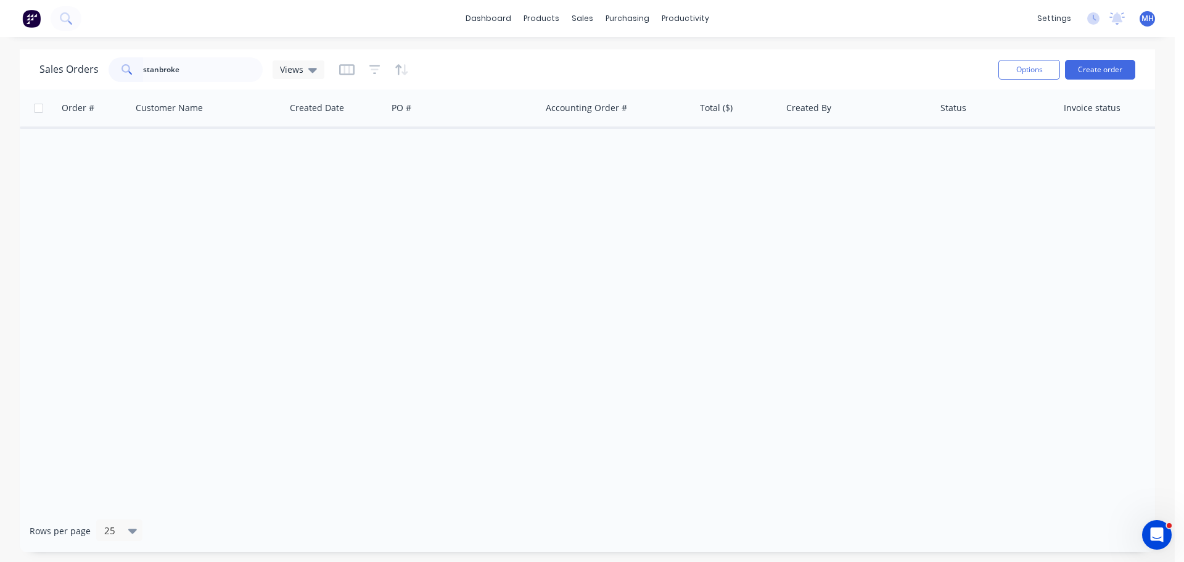
click at [513, 59] on div "Sales Orders stanbroke Views" at bounding box center [513, 69] width 949 height 30
click at [219, 67] on input "stanbroke" at bounding box center [203, 69] width 120 height 25
type input "delete"
click at [737, 63] on div "Sales Orders delete Views" at bounding box center [513, 69] width 949 height 30
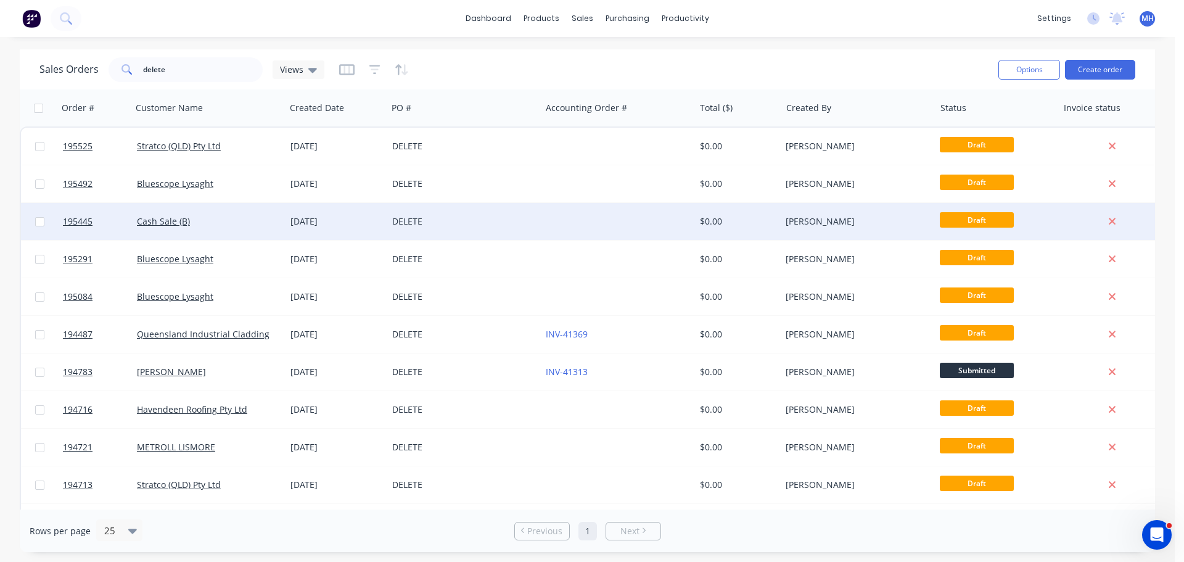
click at [448, 211] on div "DELETE" at bounding box center [464, 221] width 154 height 37
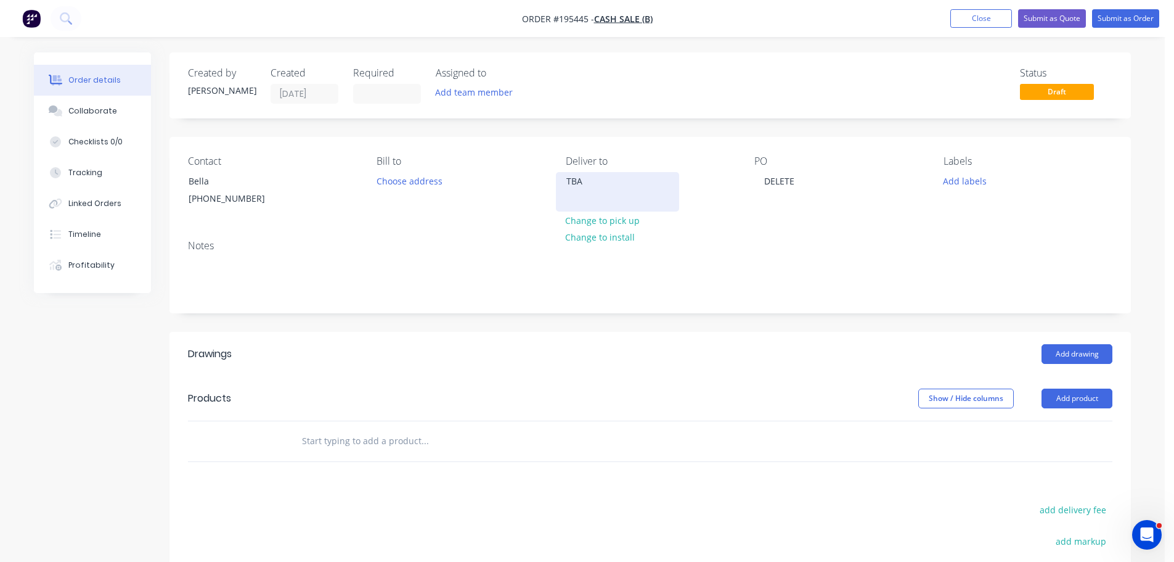
click at [610, 187] on div "TBA" at bounding box center [618, 181] width 102 height 17
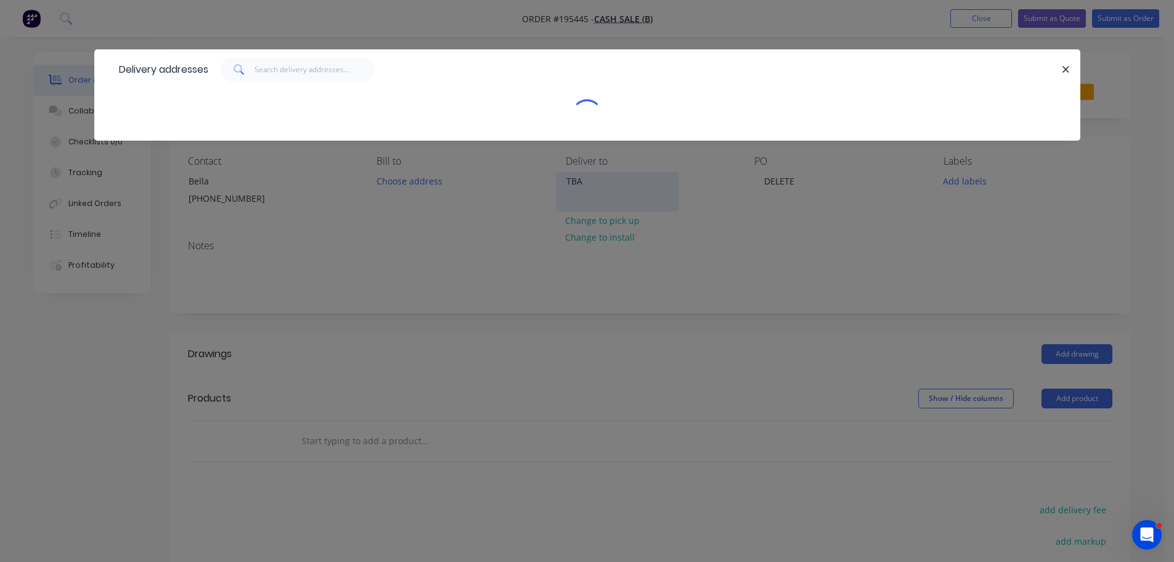
click at [610, 187] on div "Delivery addresses" at bounding box center [587, 281] width 1174 height 562
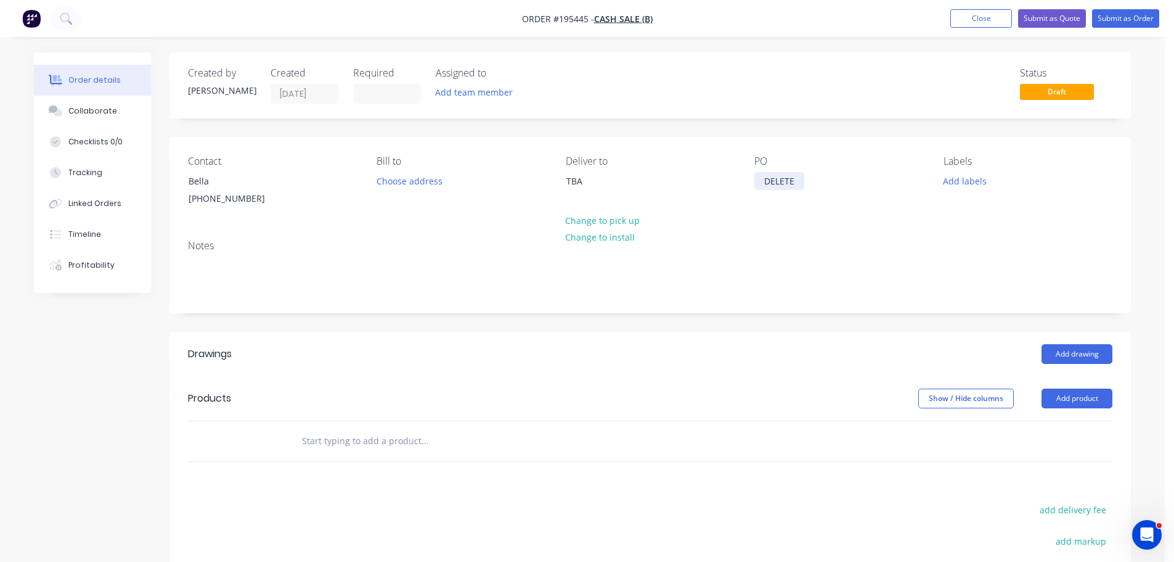
click at [770, 186] on div "DELETE" at bounding box center [780, 181] width 50 height 18
click at [406, 134] on div "Created by Michael Created 13/10/25 Required Assigned to Add team member Status…" at bounding box center [651, 404] width 962 height 705
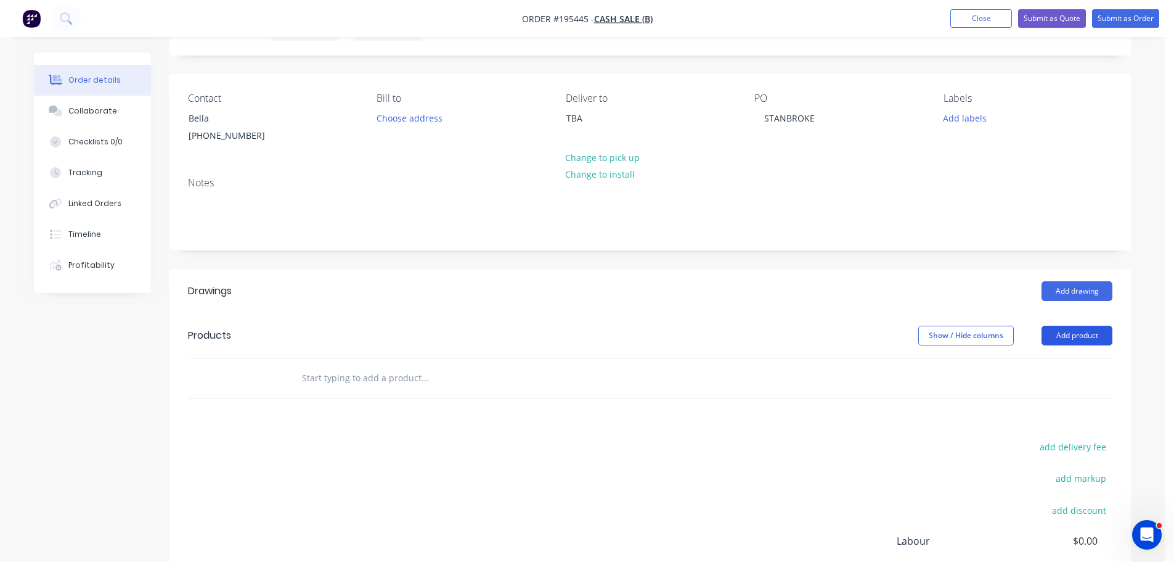
scroll to position [185, 0]
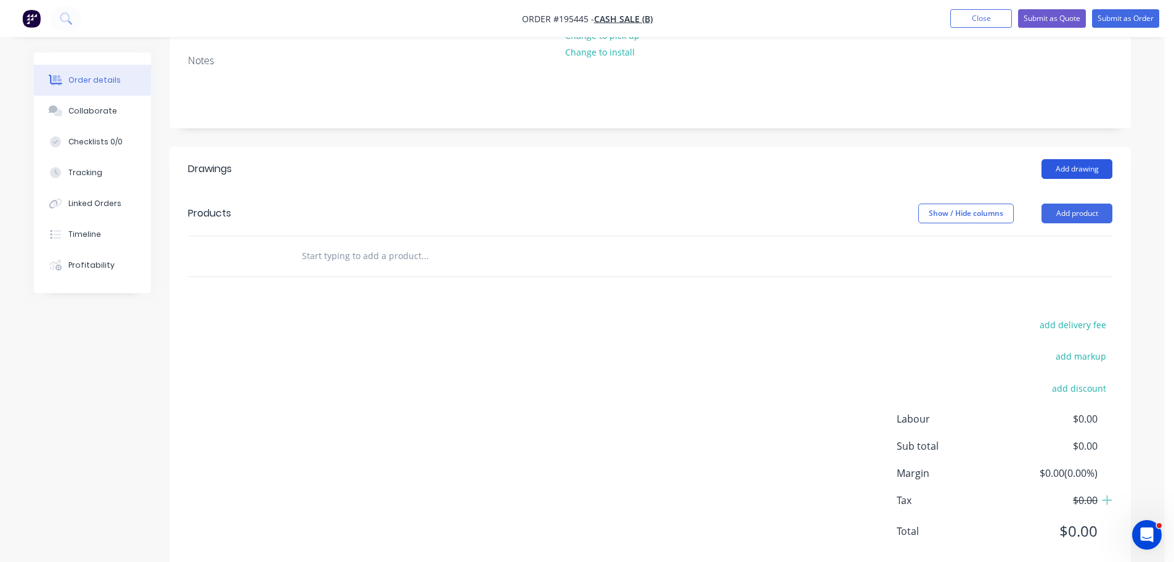
click at [1089, 168] on button "Add drawing" at bounding box center [1077, 169] width 71 height 20
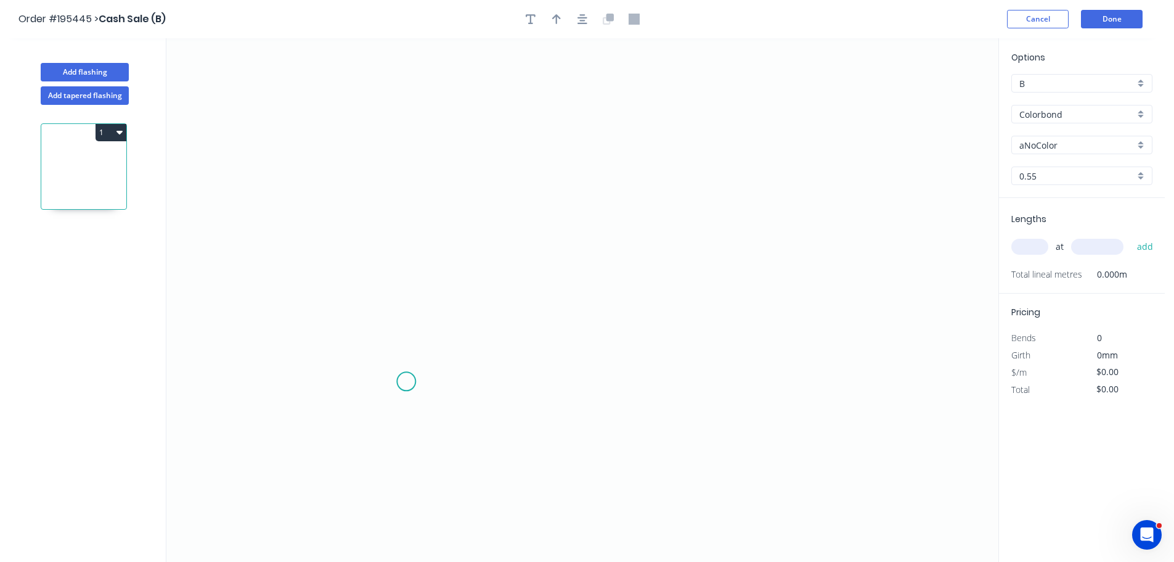
click at [358, 390] on icon "0" at bounding box center [582, 299] width 832 height 523
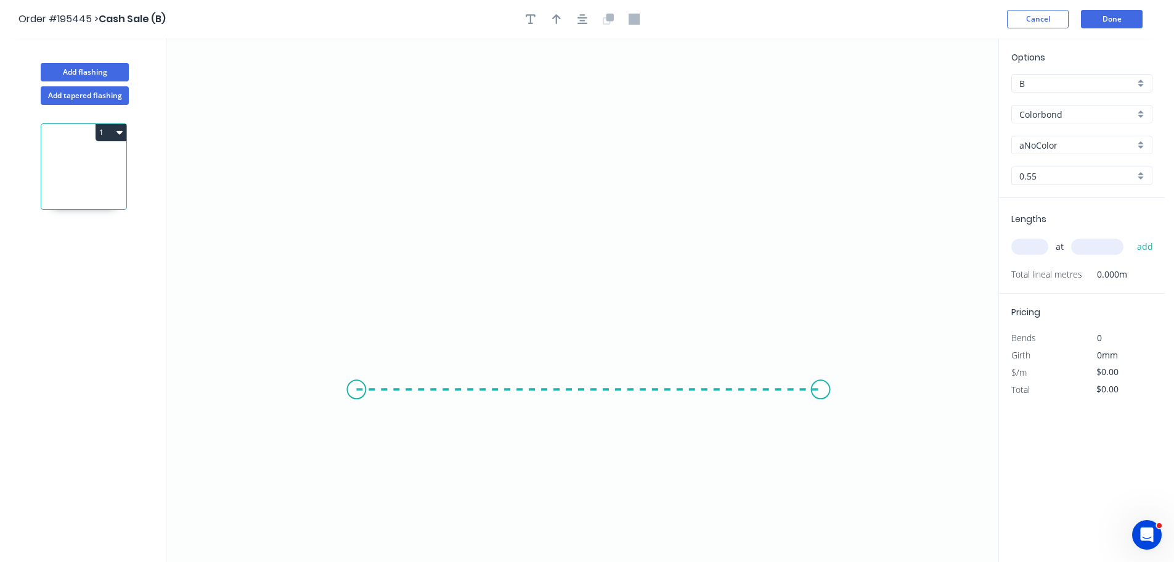
click at [821, 385] on icon "0" at bounding box center [582, 299] width 832 height 523
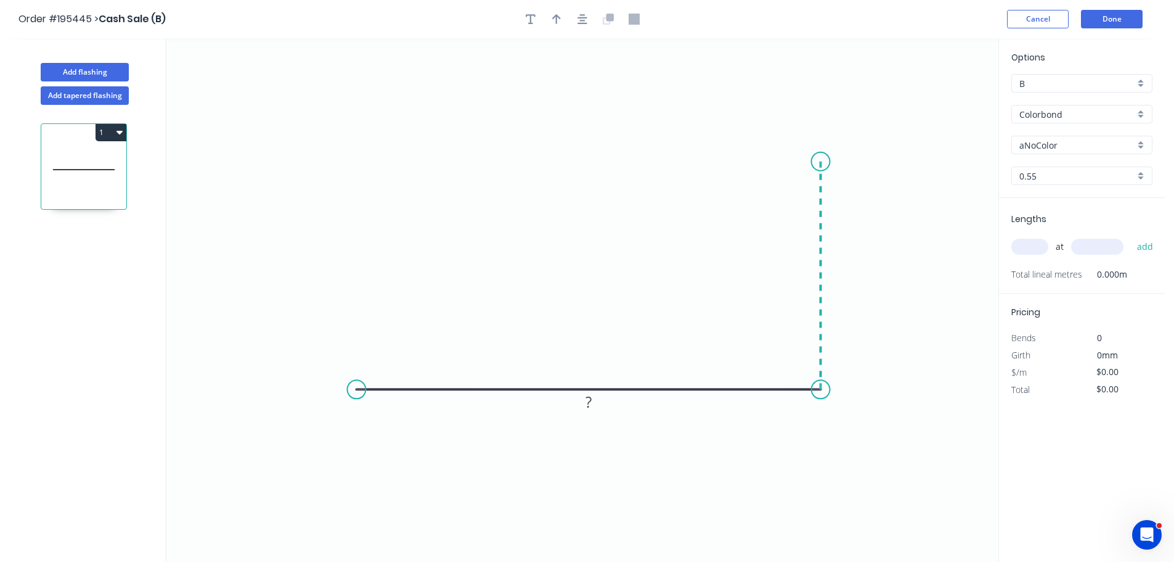
click at [832, 158] on icon "0 ?" at bounding box center [582, 299] width 832 height 523
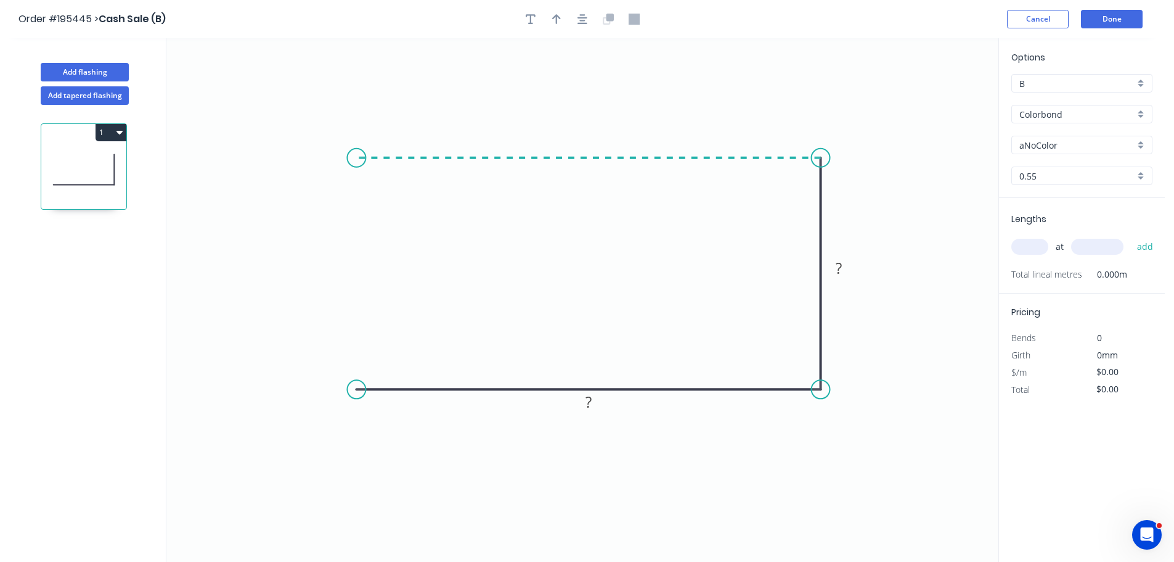
click at [358, 164] on icon "0 ? ?" at bounding box center [582, 299] width 832 height 523
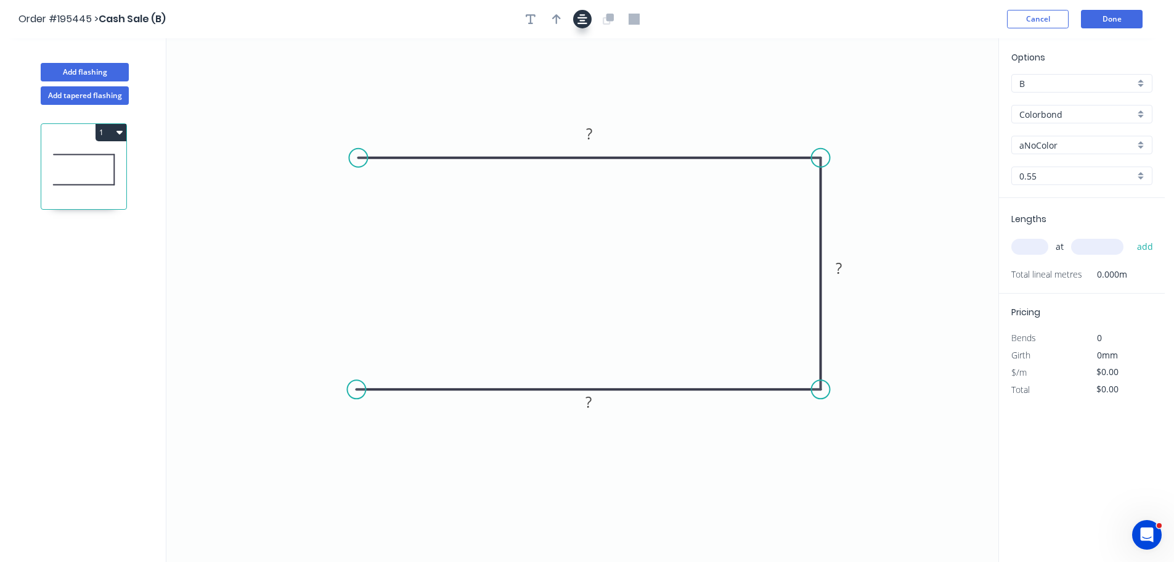
click at [587, 17] on icon "button" at bounding box center [583, 19] width 10 height 11
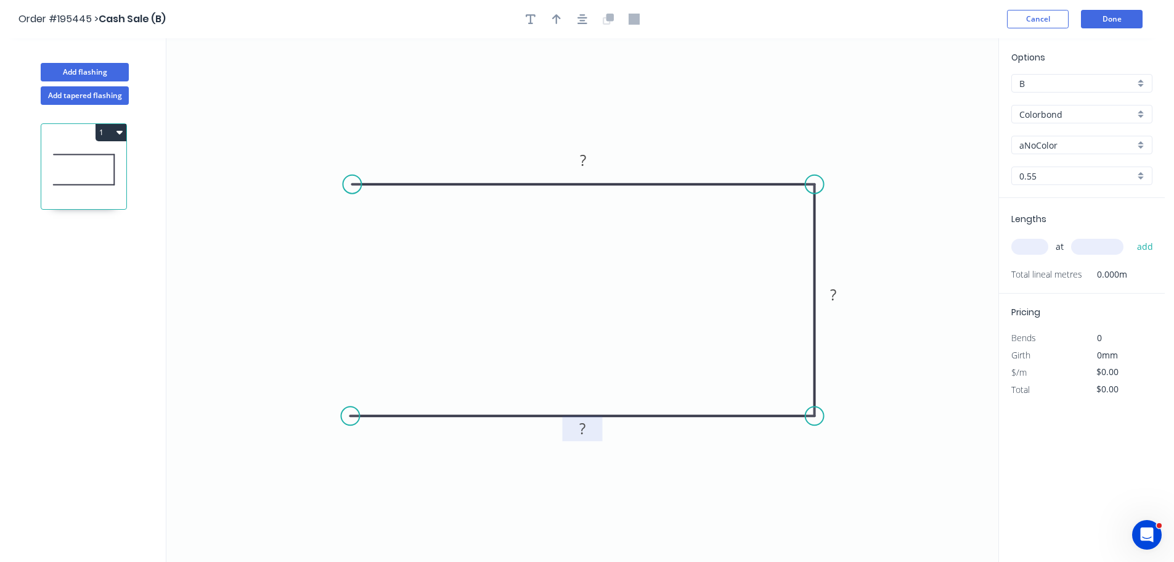
scroll to position [1019, 0]
click at [578, 428] on rect at bounding box center [582, 428] width 25 height 17
type input "$19.59"
drag, startPoint x: 346, startPoint y: 422, endPoint x: 414, endPoint y: 420, distance: 67.8
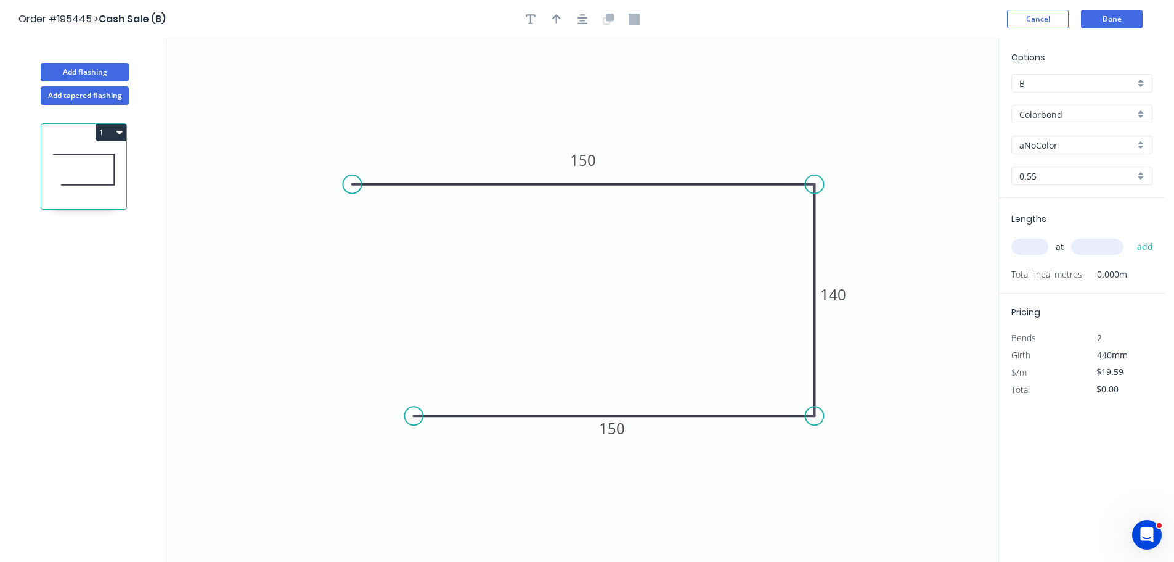
click at [414, 420] on circle at bounding box center [413, 415] width 18 height 18
drag, startPoint x: 359, startPoint y: 183, endPoint x: 412, endPoint y: 187, distance: 52.5
click at [412, 187] on circle at bounding box center [412, 184] width 18 height 18
click at [585, 14] on icon "button" at bounding box center [583, 19] width 10 height 11
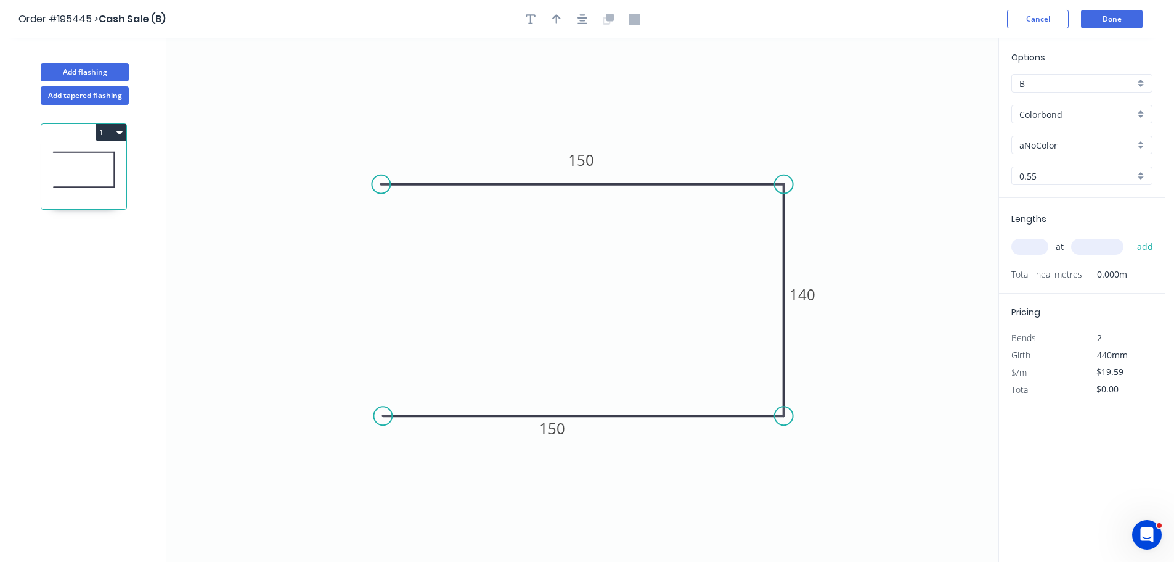
click at [1052, 117] on input "Colorbond" at bounding box center [1077, 114] width 115 height 13
click at [1052, 245] on div "zAluminium" at bounding box center [1082, 243] width 140 height 22
type input "zAluminium"
type input "Mill"
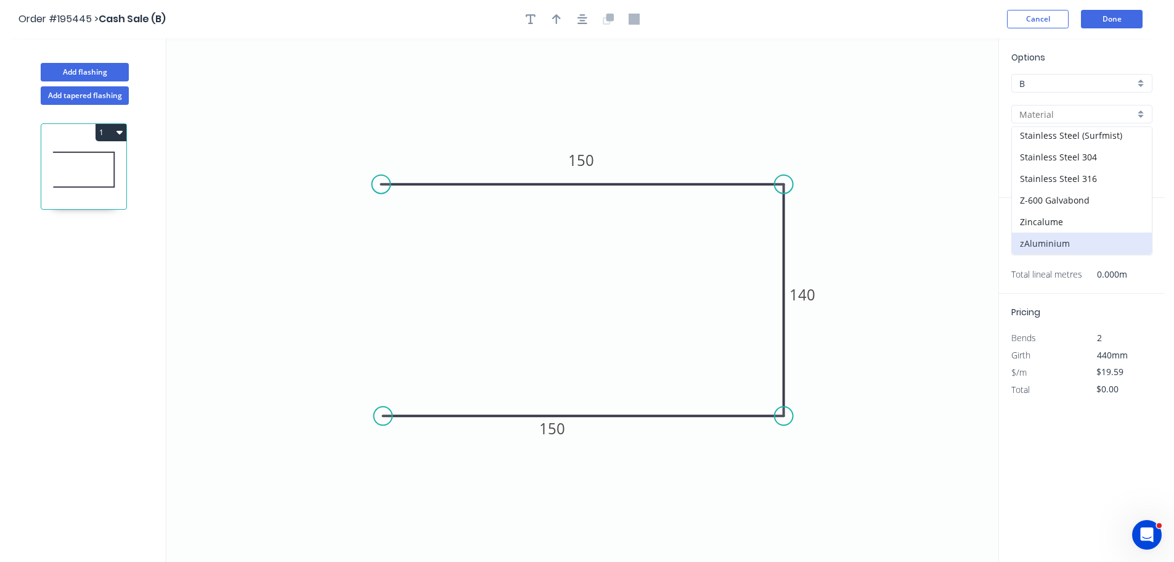
type input "0.8"
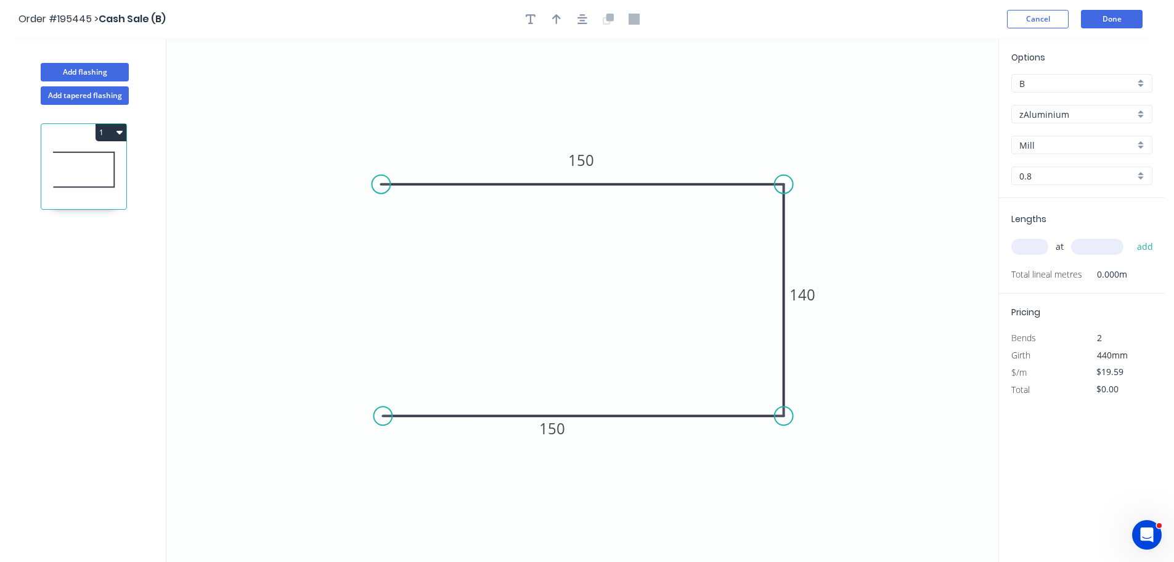
type input "$0.01"
click at [1052, 178] on input "0.8" at bounding box center [1077, 176] width 115 height 13
click at [1049, 220] on div "1.2" at bounding box center [1082, 221] width 140 height 22
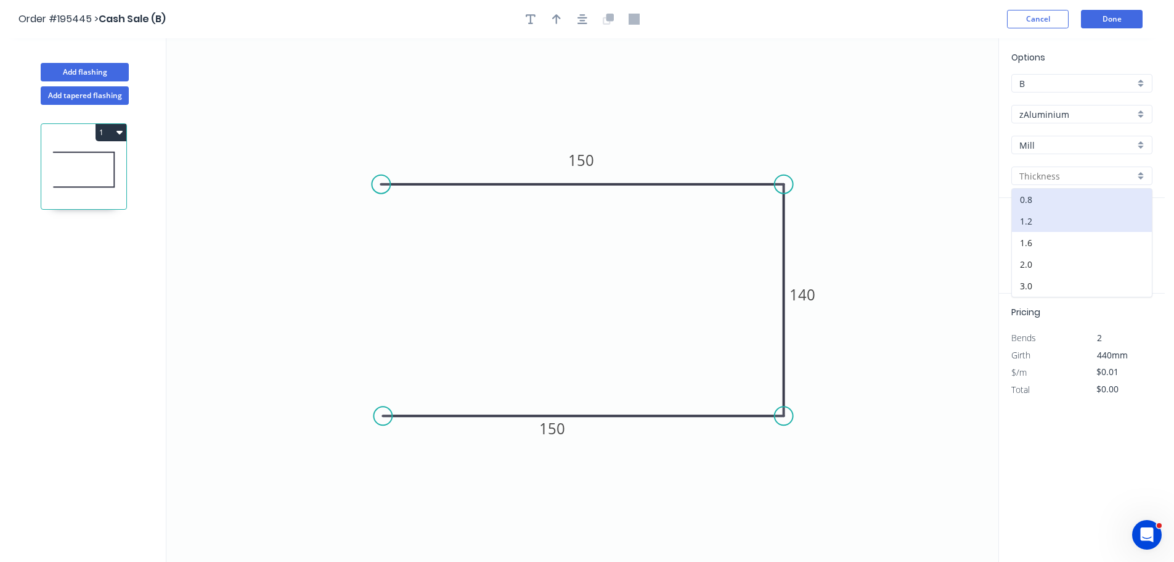
type input "1.2"
type input "$64.24"
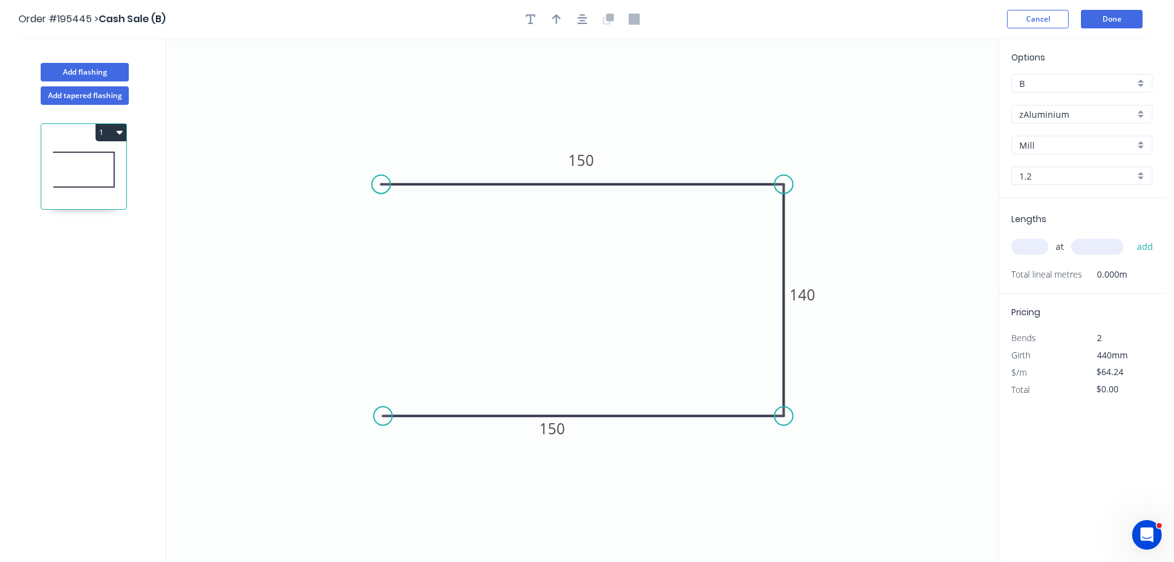
drag, startPoint x: 1057, startPoint y: 176, endPoint x: 1055, endPoint y: 185, distance: 9.4
click at [1056, 176] on input "1.2" at bounding box center [1077, 176] width 115 height 13
click at [1046, 281] on div "3.0" at bounding box center [1082, 286] width 140 height 22
type input "3.0"
click at [1108, 369] on input "$0.00" at bounding box center [1118, 371] width 42 height 17
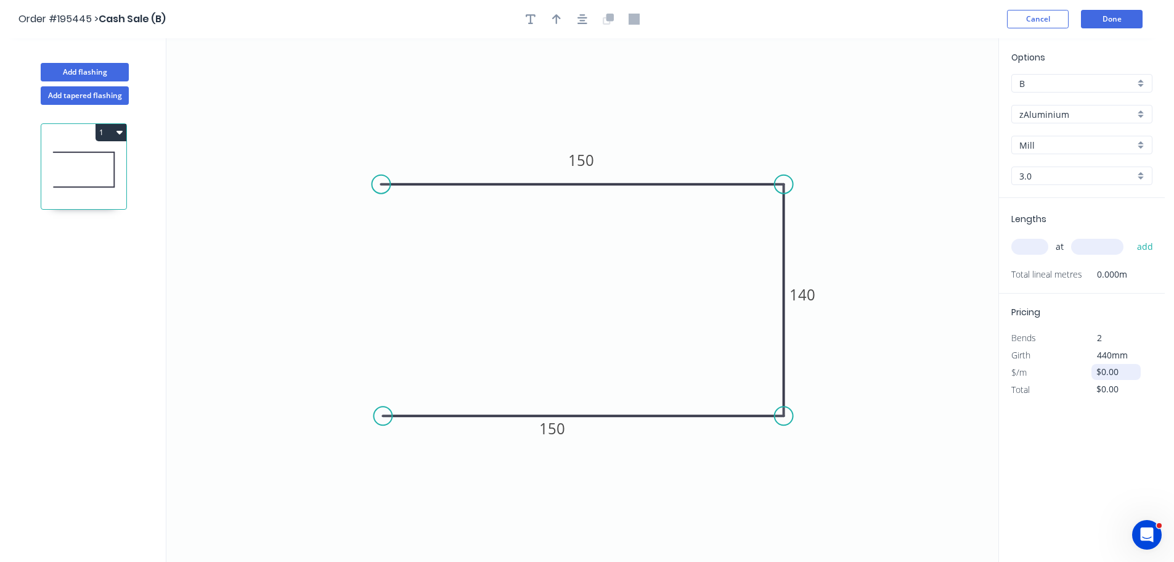
click at [1108, 369] on input "$0.00" at bounding box center [1118, 371] width 42 height 17
type input "$160.59"
click at [1030, 240] on input "text" at bounding box center [1030, 247] width 37 height 16
click at [1016, 247] on input "text" at bounding box center [1030, 247] width 37 height 16
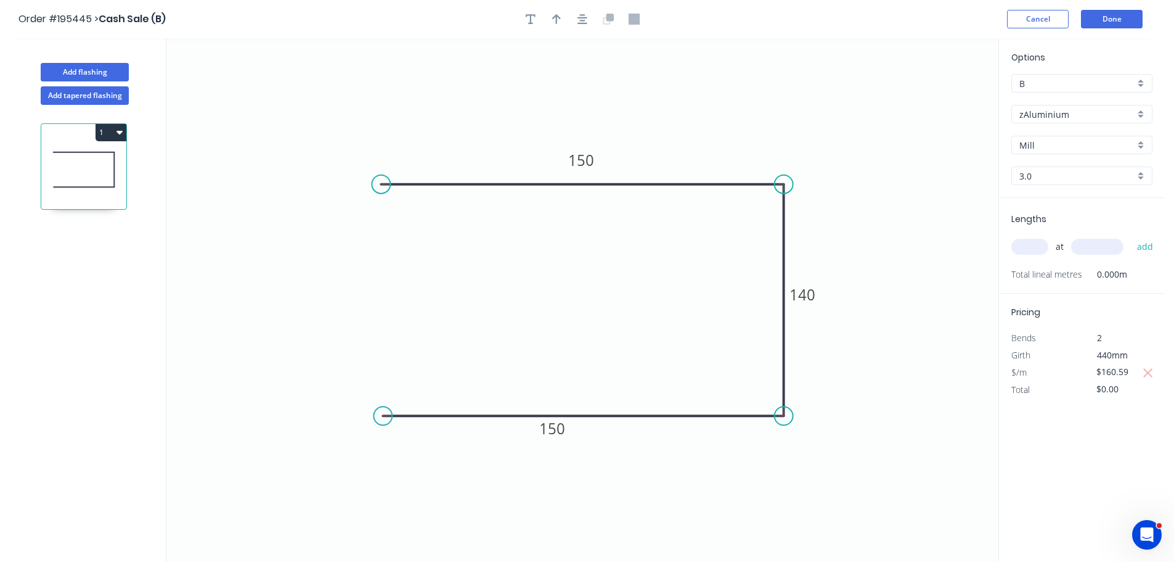
click at [1031, 247] on input "text" at bounding box center [1030, 247] width 37 height 16
type input "2"
click at [1032, 245] on input "2" at bounding box center [1030, 247] width 37 height 16
type input "2100"
click at [1131, 236] on button "add" at bounding box center [1145, 246] width 29 height 21
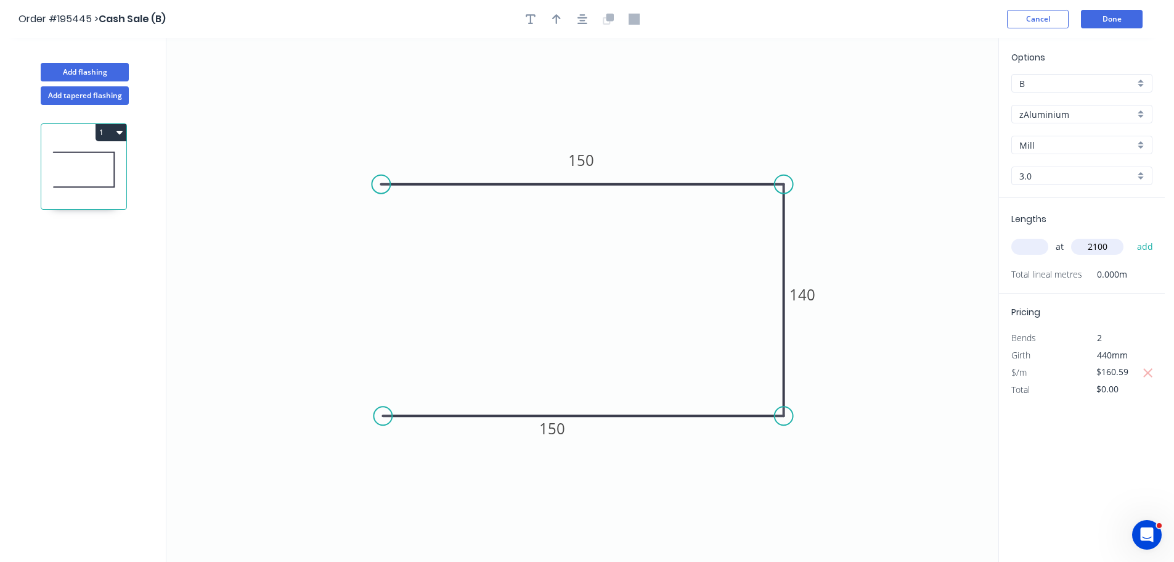
type input "$674.48"
click at [1105, 13] on button "Done" at bounding box center [1112, 19] width 62 height 18
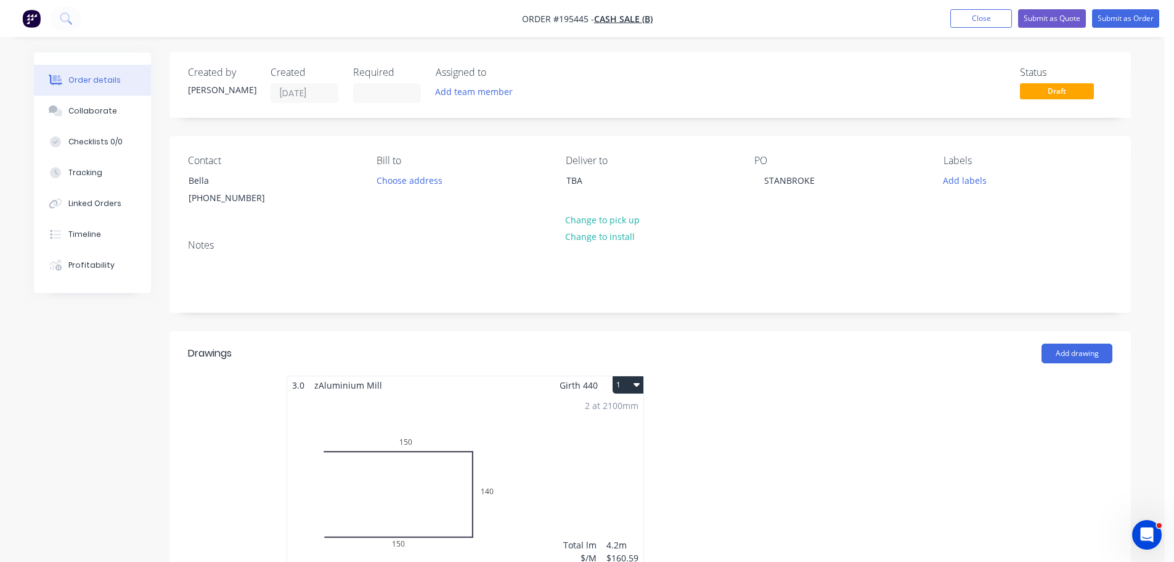
scroll to position [308, 0]
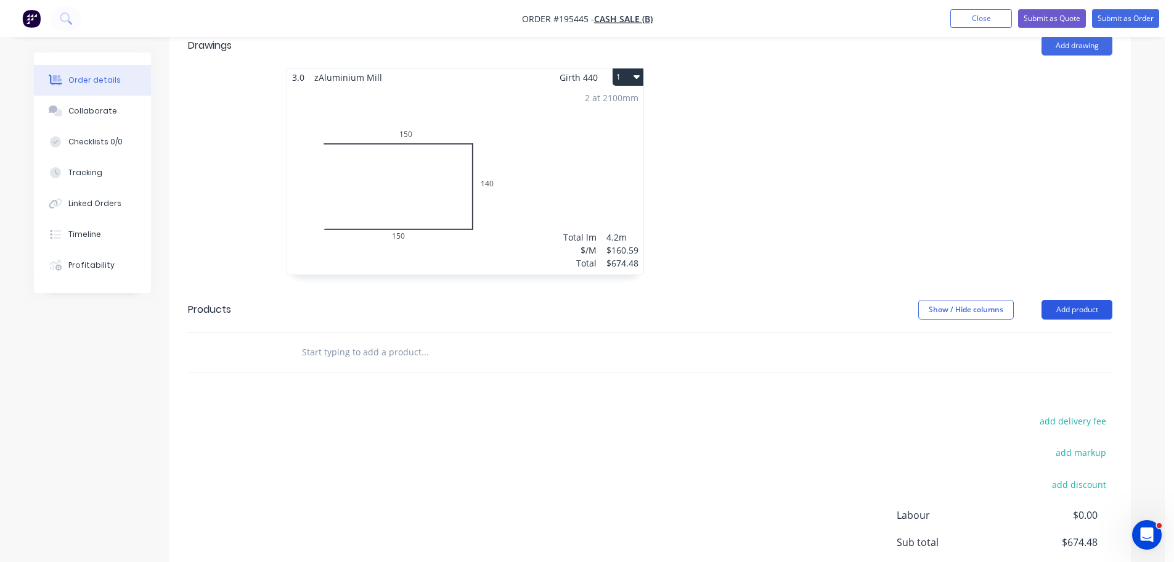
click at [1080, 304] on button "Add product" at bounding box center [1077, 310] width 71 height 20
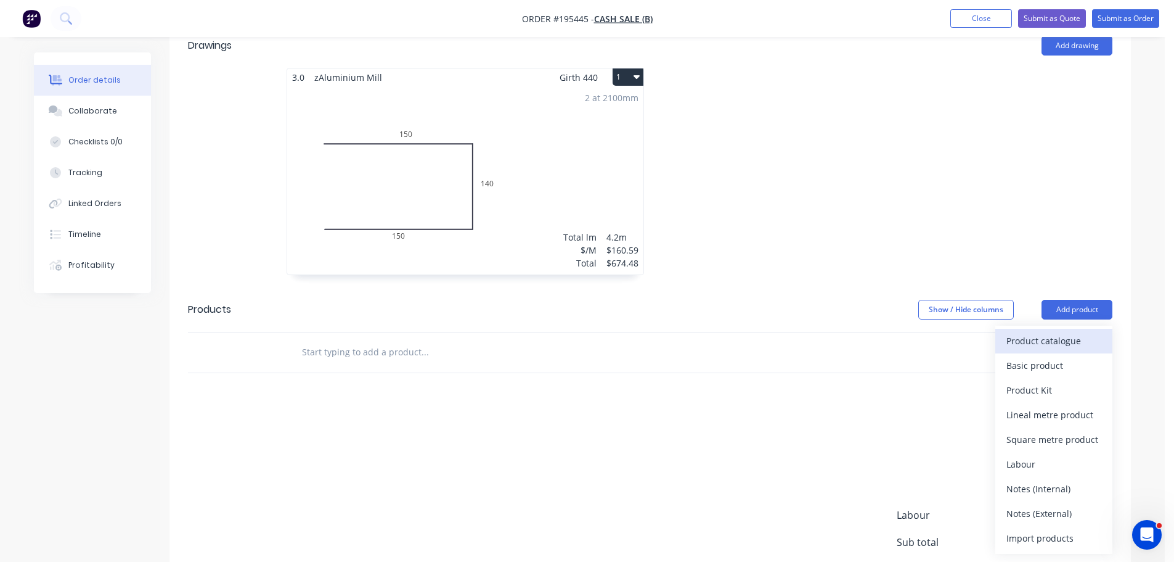
click at [1076, 335] on div "Product catalogue" at bounding box center [1054, 341] width 95 height 18
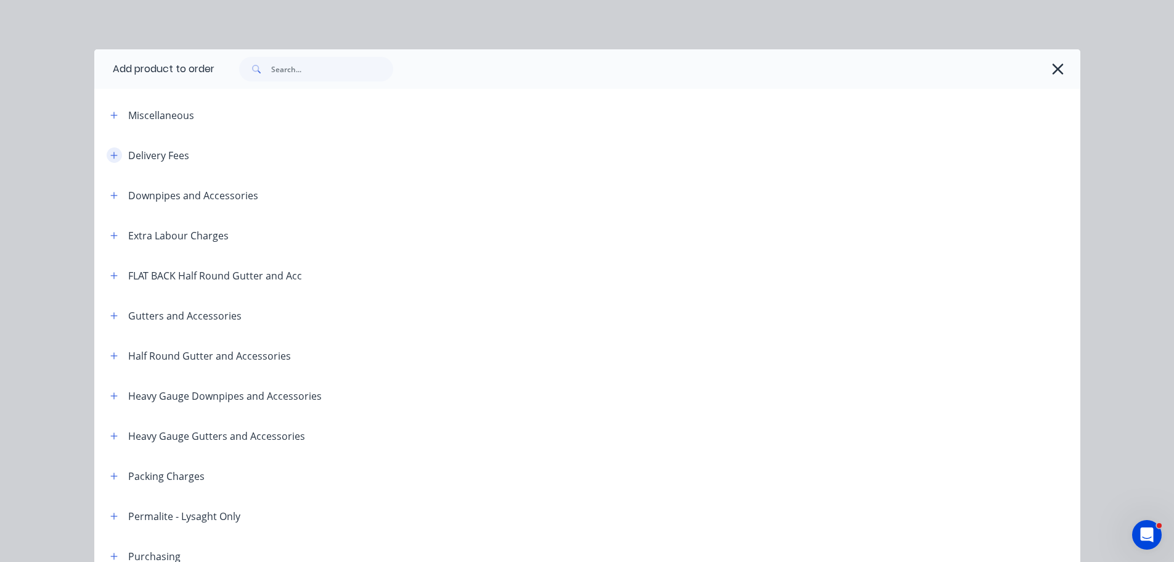
click at [117, 156] on button "button" at bounding box center [114, 154] width 15 height 15
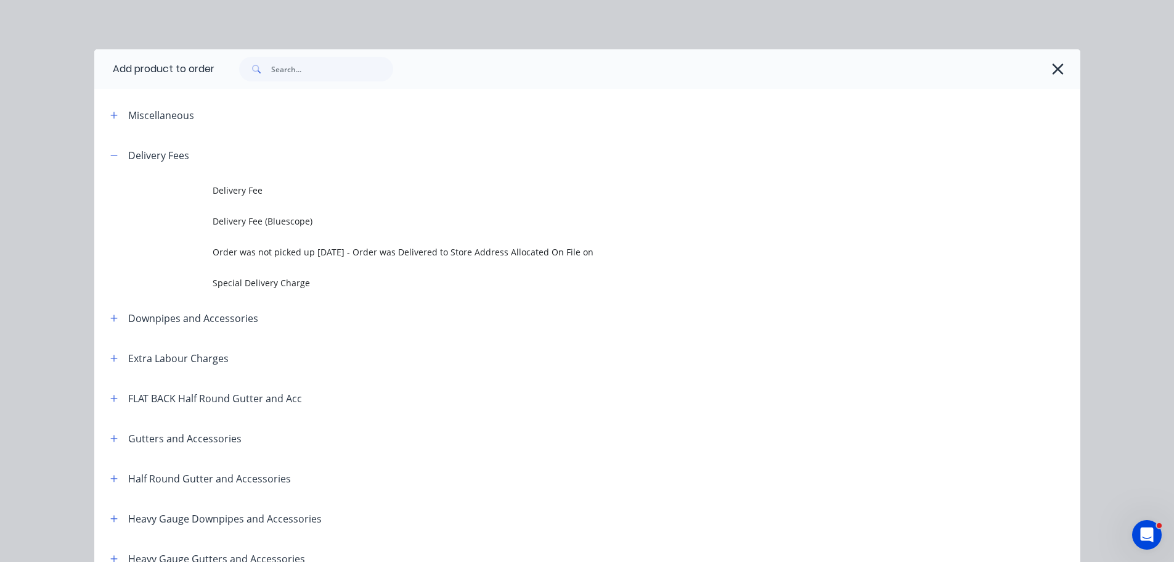
click at [246, 189] on span "Delivery Fee" at bounding box center [560, 190] width 694 height 13
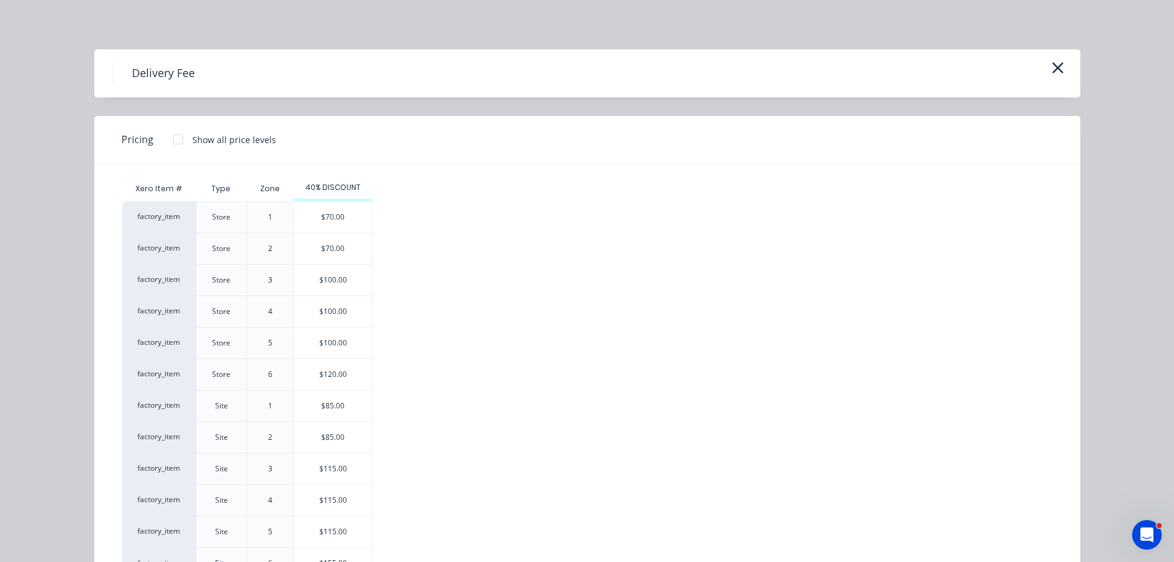
scroll to position [53, 0]
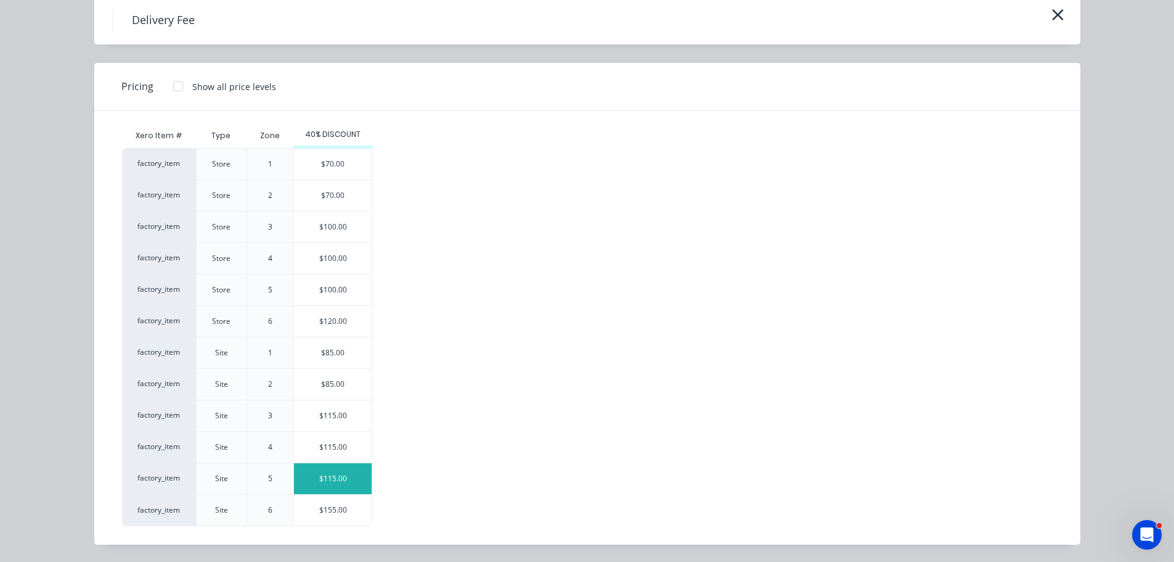
click at [322, 472] on div "$115.00" at bounding box center [333, 478] width 78 height 31
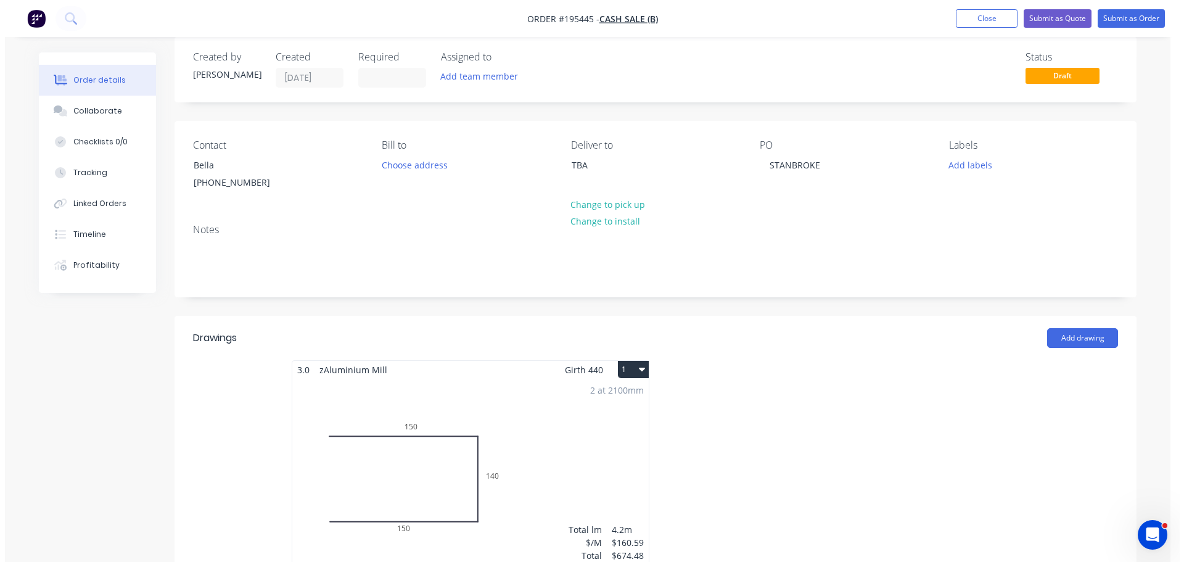
scroll to position [0, 0]
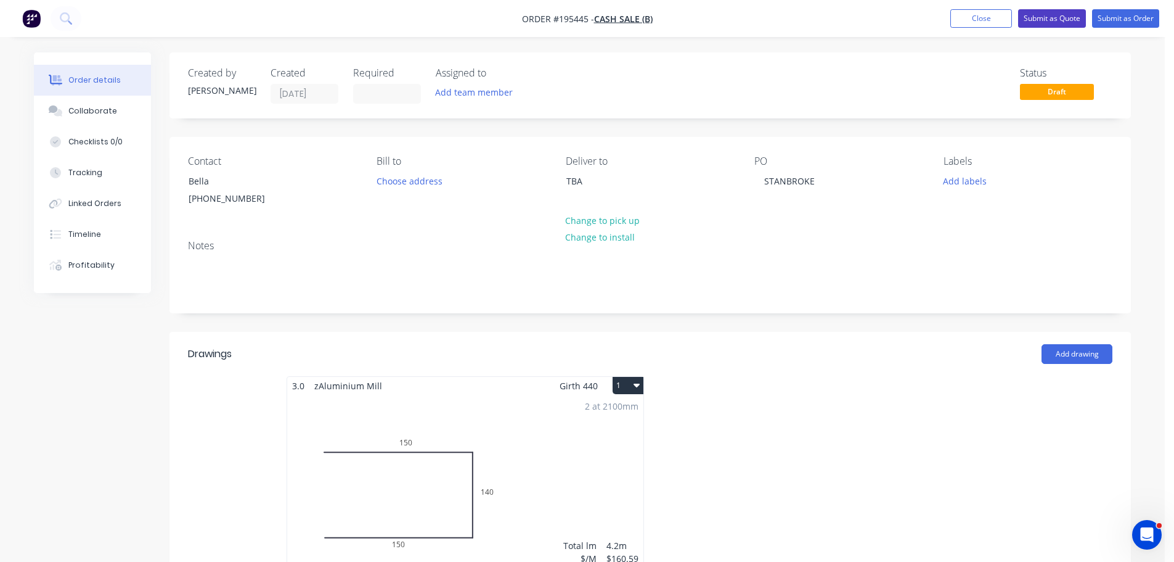
click at [1055, 19] on button "Submit as Quote" at bounding box center [1052, 18] width 68 height 18
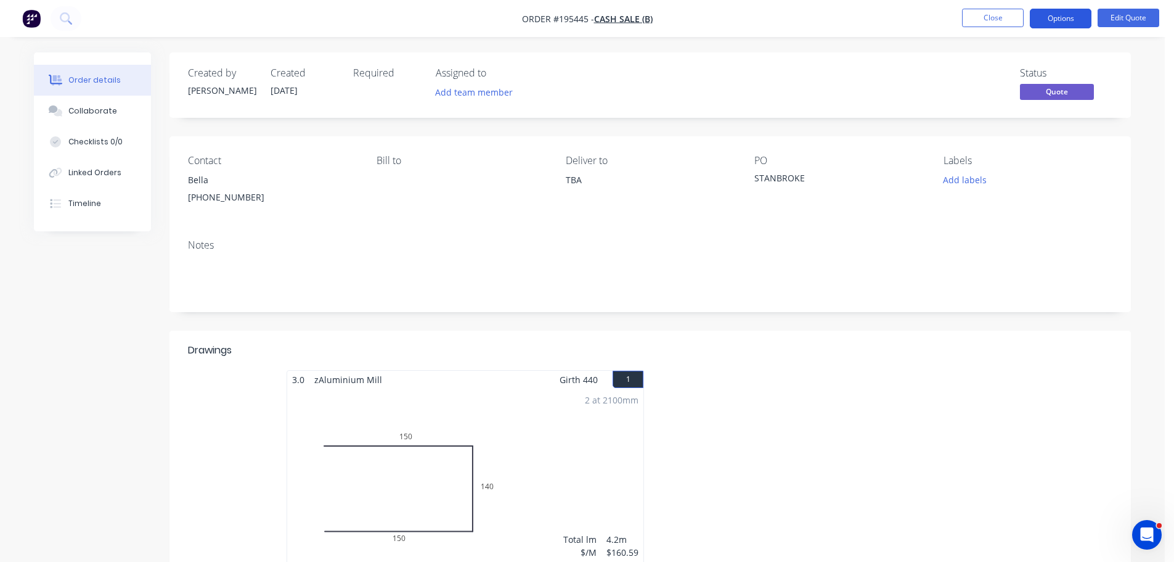
click at [1041, 18] on button "Options" at bounding box center [1061, 19] width 62 height 20
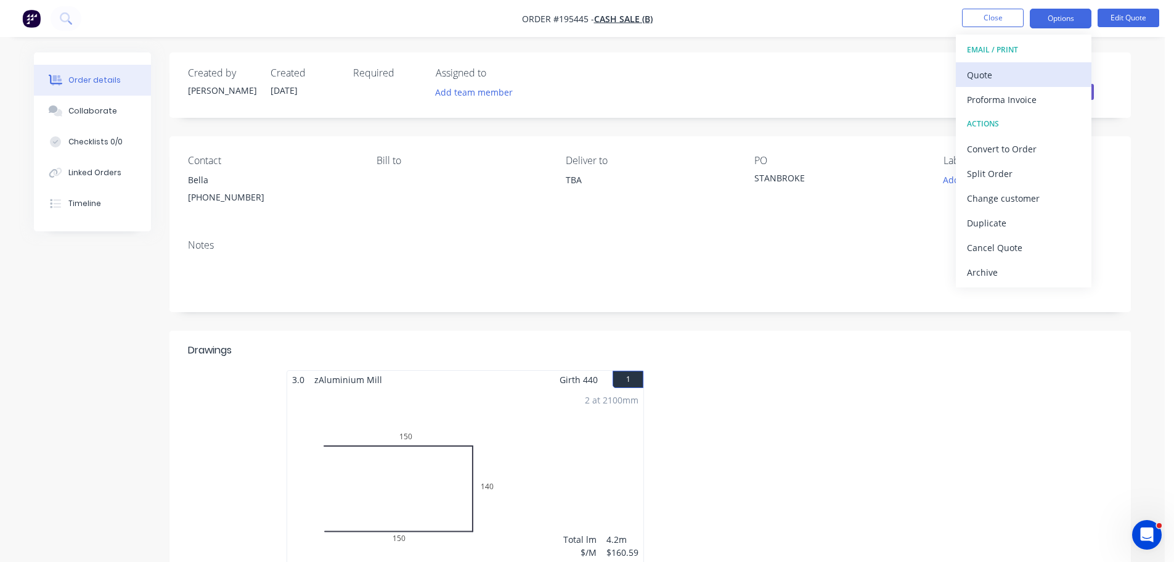
click at [1031, 65] on button "Quote" at bounding box center [1024, 74] width 136 height 25
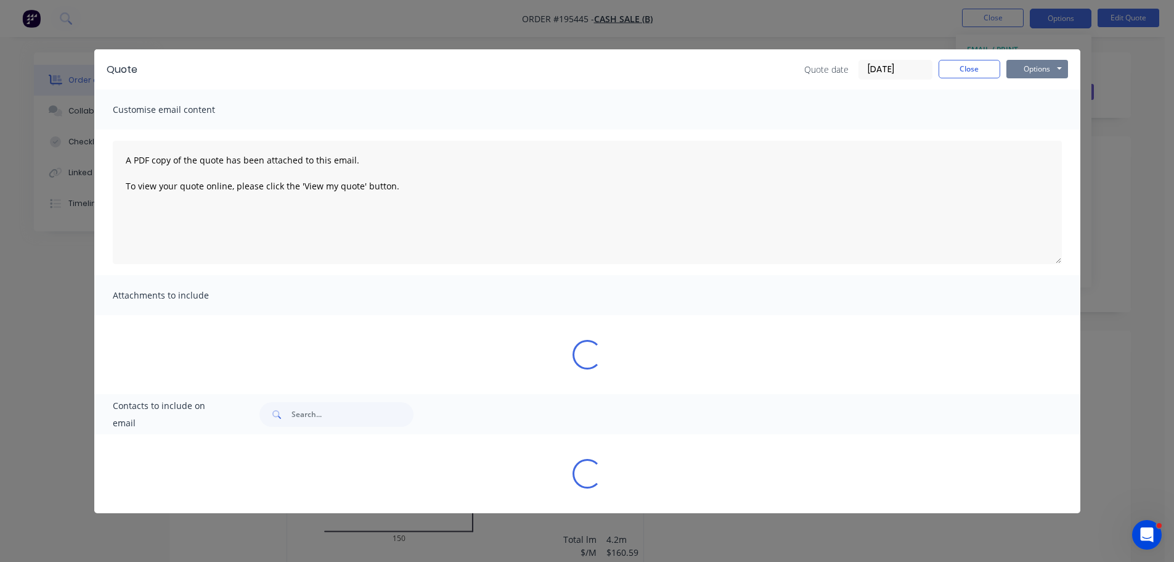
click at [1031, 67] on button "Options" at bounding box center [1038, 69] width 62 height 18
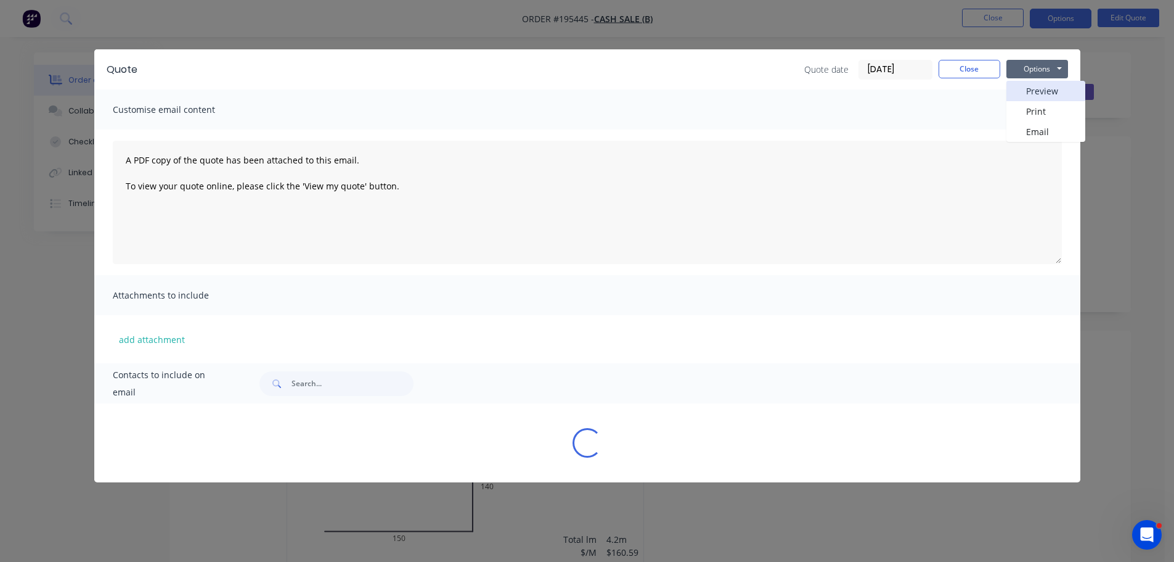
click at [1032, 86] on button "Preview" at bounding box center [1046, 91] width 79 height 20
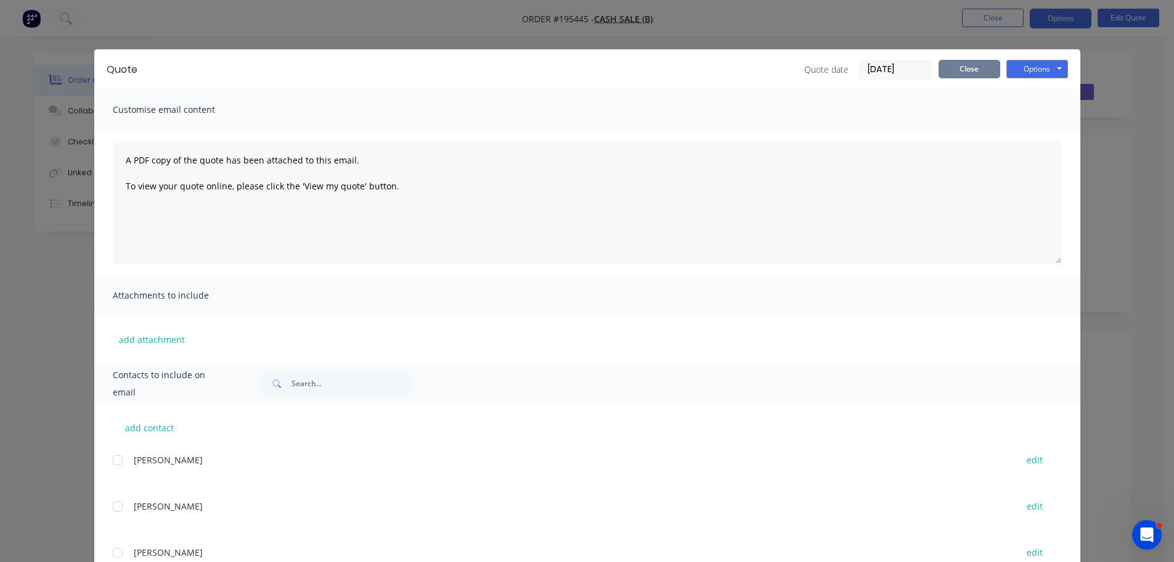
click at [975, 70] on button "Close" at bounding box center [970, 69] width 62 height 18
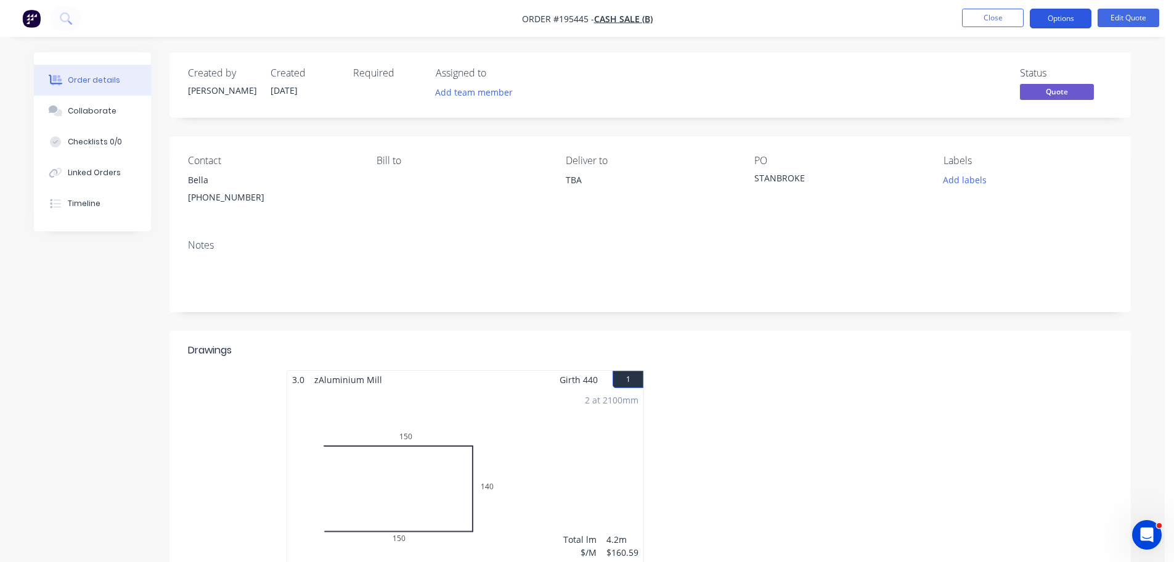
click at [1051, 18] on button "Options" at bounding box center [1061, 19] width 62 height 20
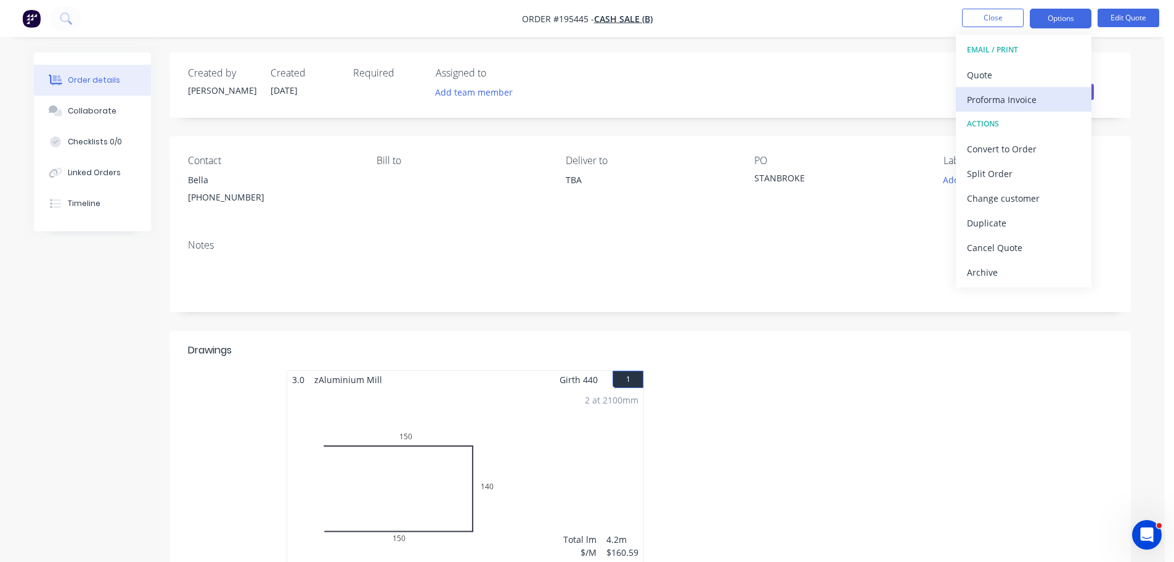
click at [1030, 91] on div "Proforma Invoice" at bounding box center [1023, 100] width 113 height 18
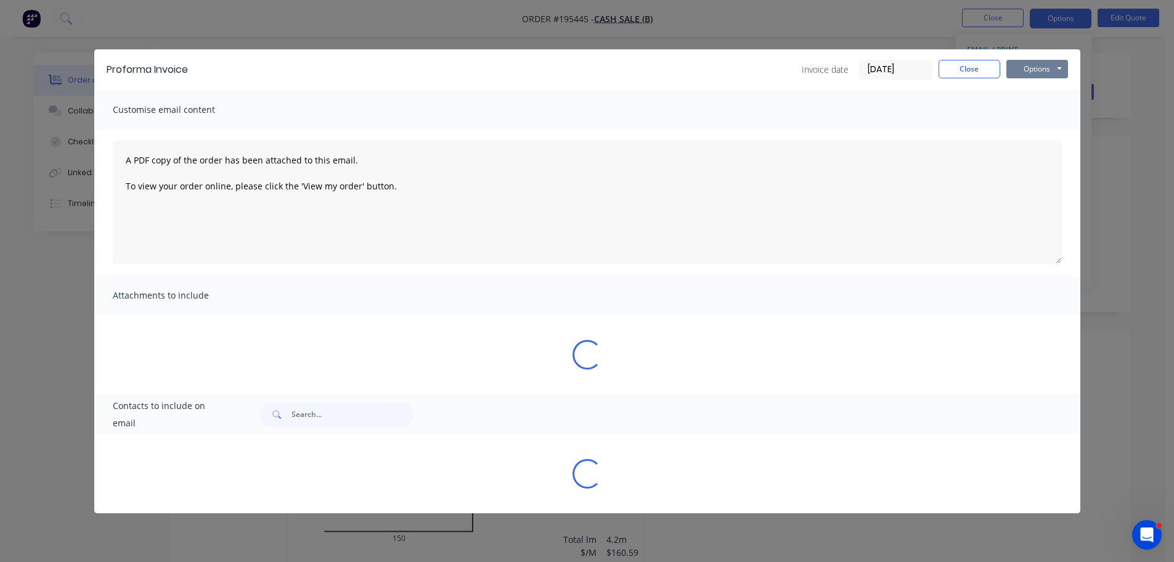
click at [1034, 72] on button "Options" at bounding box center [1038, 69] width 62 height 18
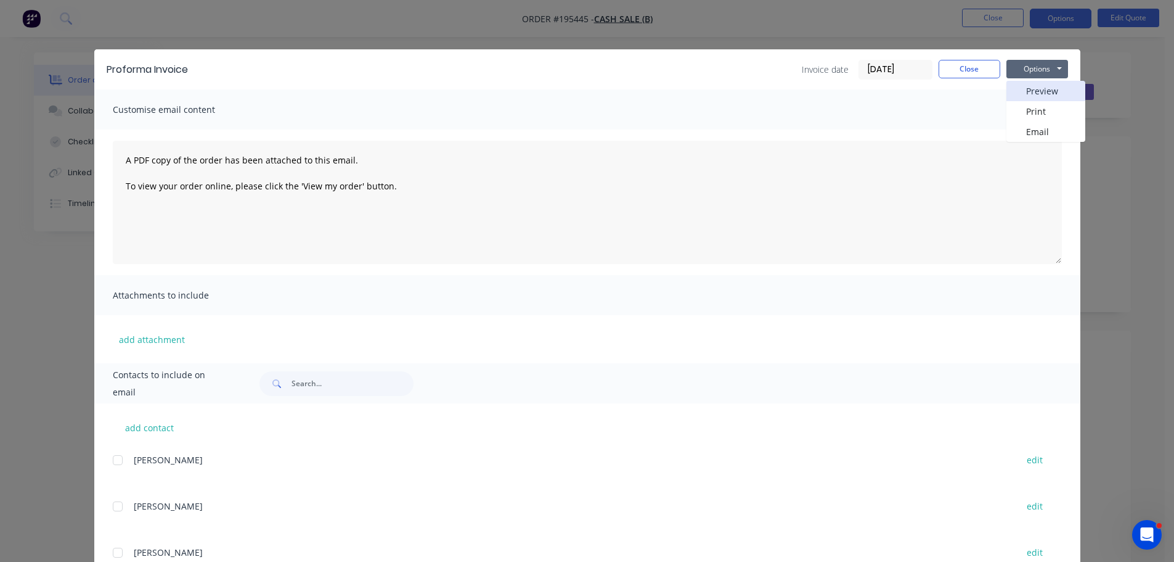
click at [1039, 91] on button "Preview" at bounding box center [1046, 91] width 79 height 20
click at [962, 67] on button "Close" at bounding box center [970, 69] width 62 height 18
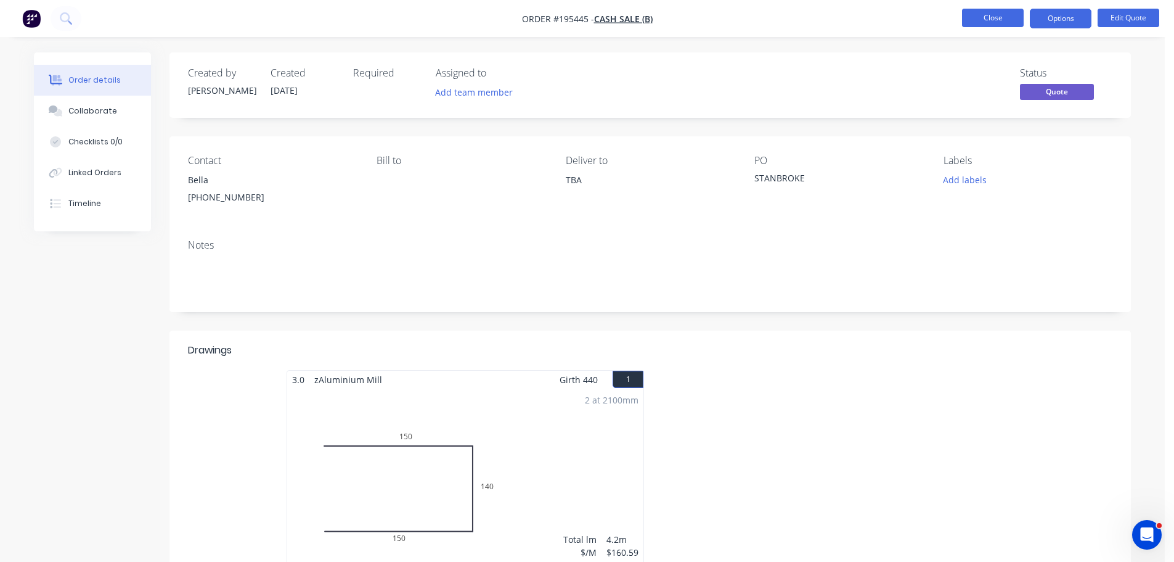
click at [987, 17] on button "Close" at bounding box center [993, 18] width 62 height 18
